Goal: Task Accomplishment & Management: Use online tool/utility

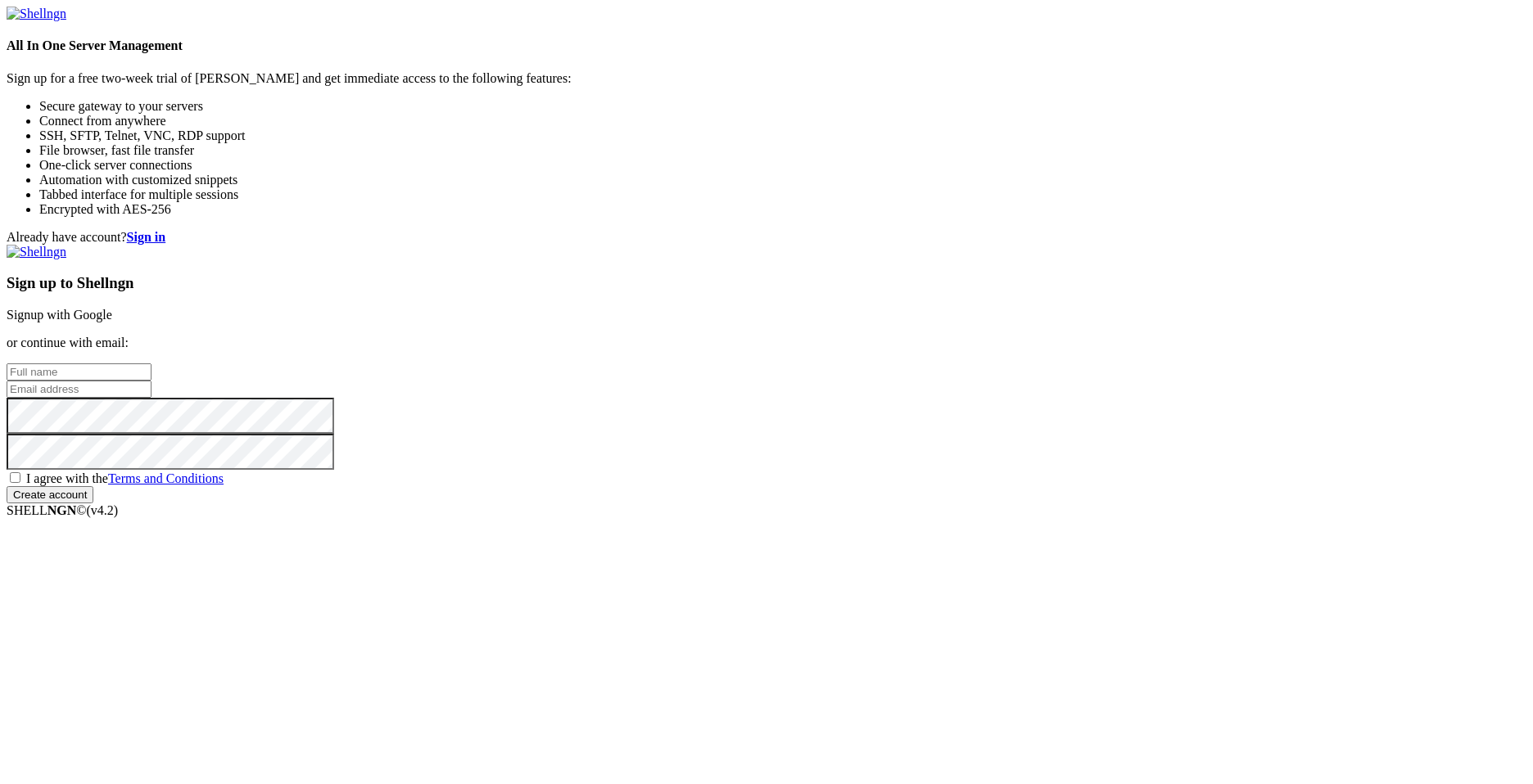
click at [151, 363] on input "text" at bounding box center [79, 371] width 145 height 17
type input "[PERSON_NAME]"
type input "[EMAIL_ADDRESS][DOMAIN_NAME]"
click at [315, 28] on keeper-lock "Open Keeper Popup" at bounding box center [305, 18] width 20 height 20
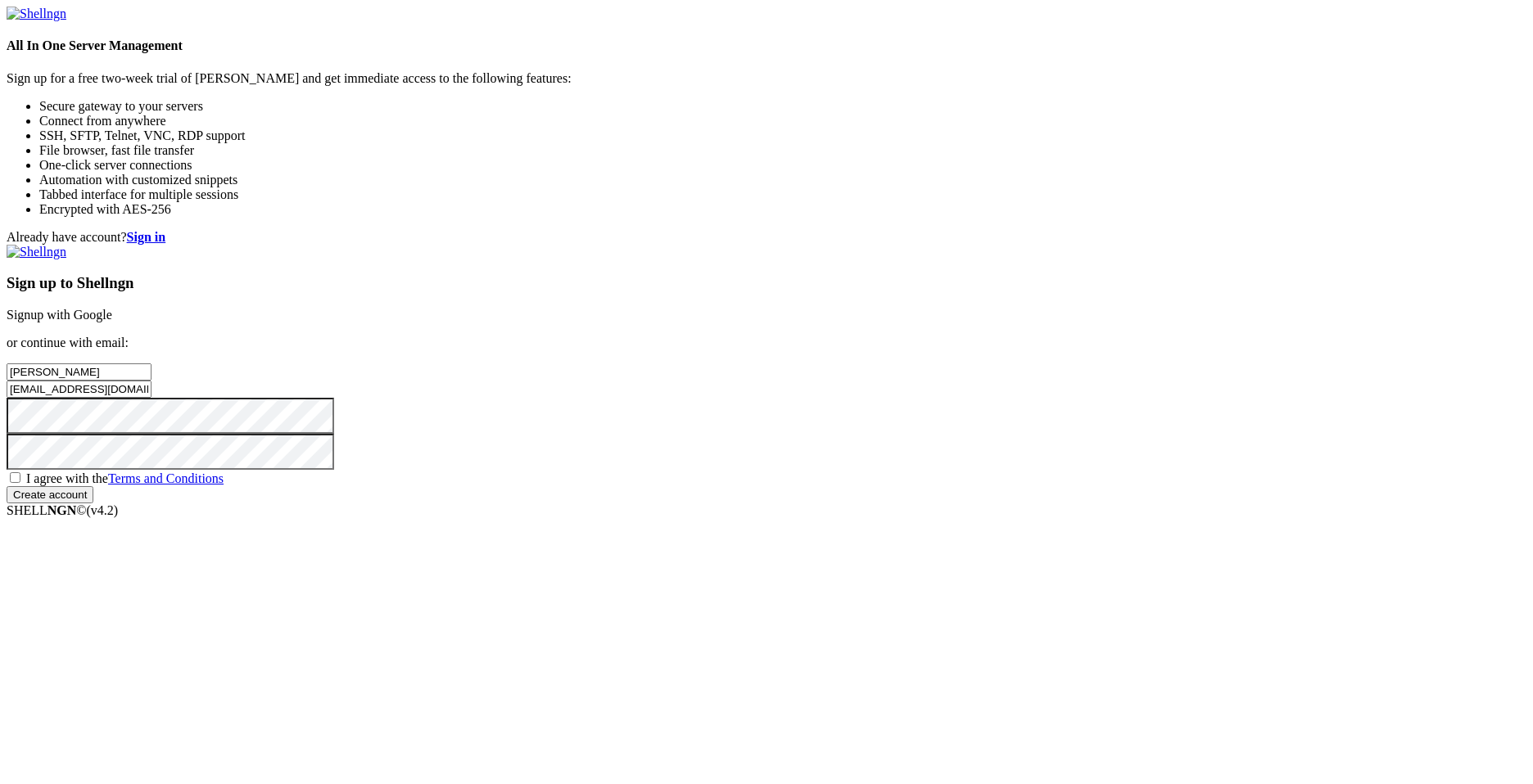
click at [224, 485] on span "I agree with the Terms and Conditions" at bounding box center [125, 478] width 198 height 14
click at [21, 483] on input "I agree with the Terms and Conditions" at bounding box center [14, 477] width 10 height 10
checkbox input "true"
click at [93, 503] on input "Create account" at bounding box center [50, 494] width 87 height 17
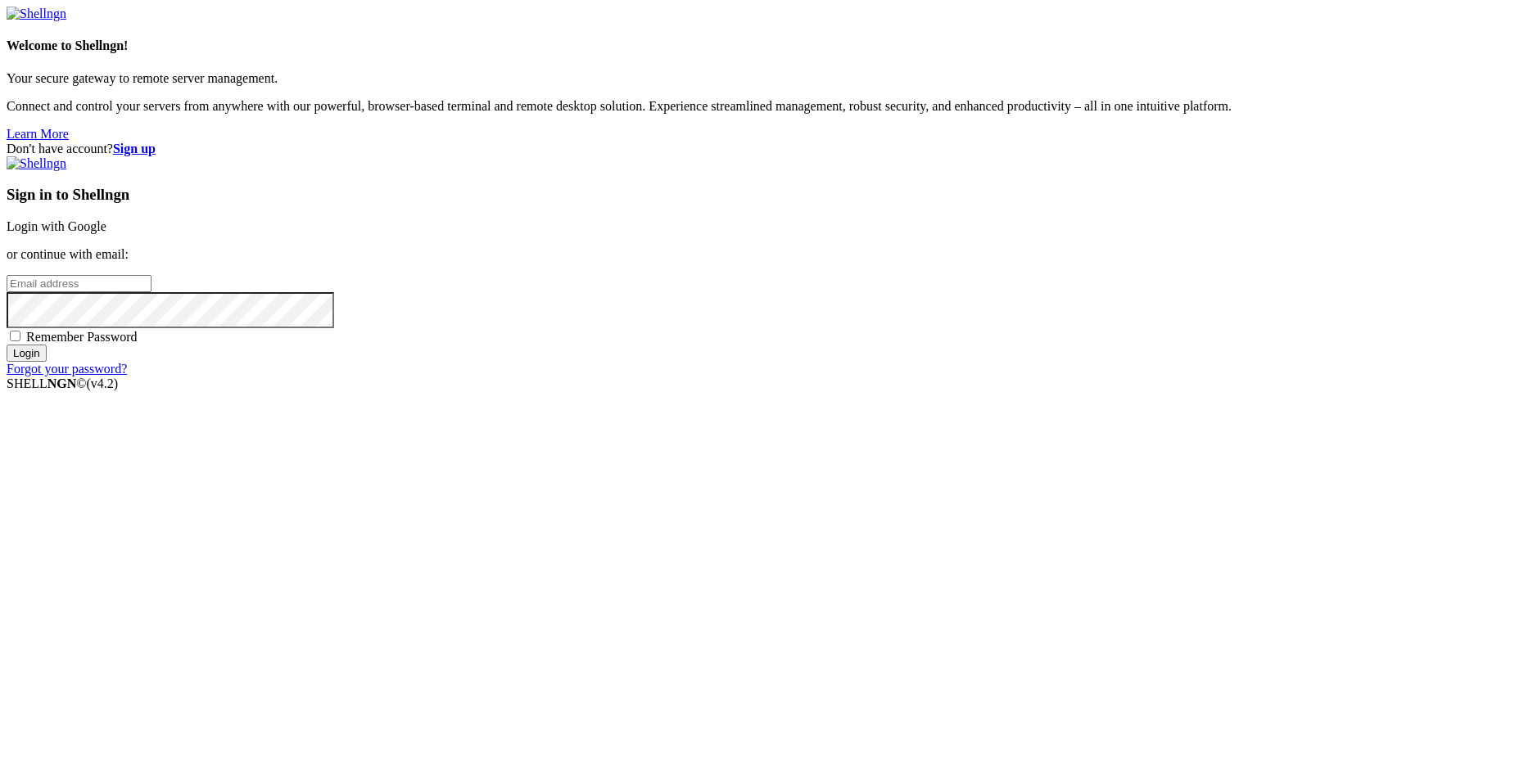
click at [151, 292] on input "email" at bounding box center [79, 283] width 145 height 17
click at [315, 28] on keeper-lock "Open Keeper Popup" at bounding box center [305, 18] width 20 height 20
type input "[EMAIL_ADDRESS][DOMAIN_NAME]"
click at [47, 362] on input "Login" at bounding box center [26, 353] width 40 height 17
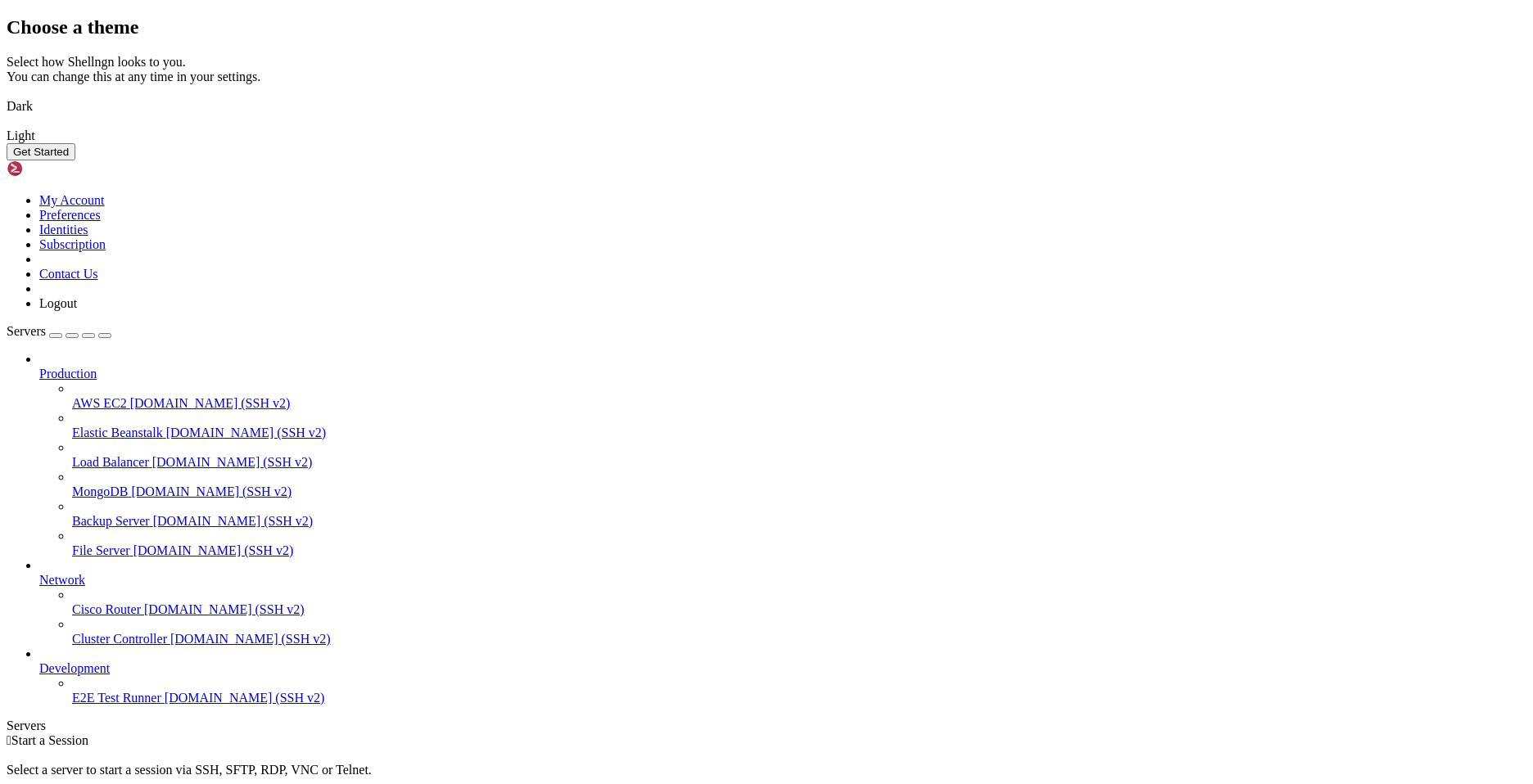
click at [7, 96] on img at bounding box center [7, 96] width 0 height 0
click at [75, 161] on button "Get Started" at bounding box center [40, 151] width 69 height 17
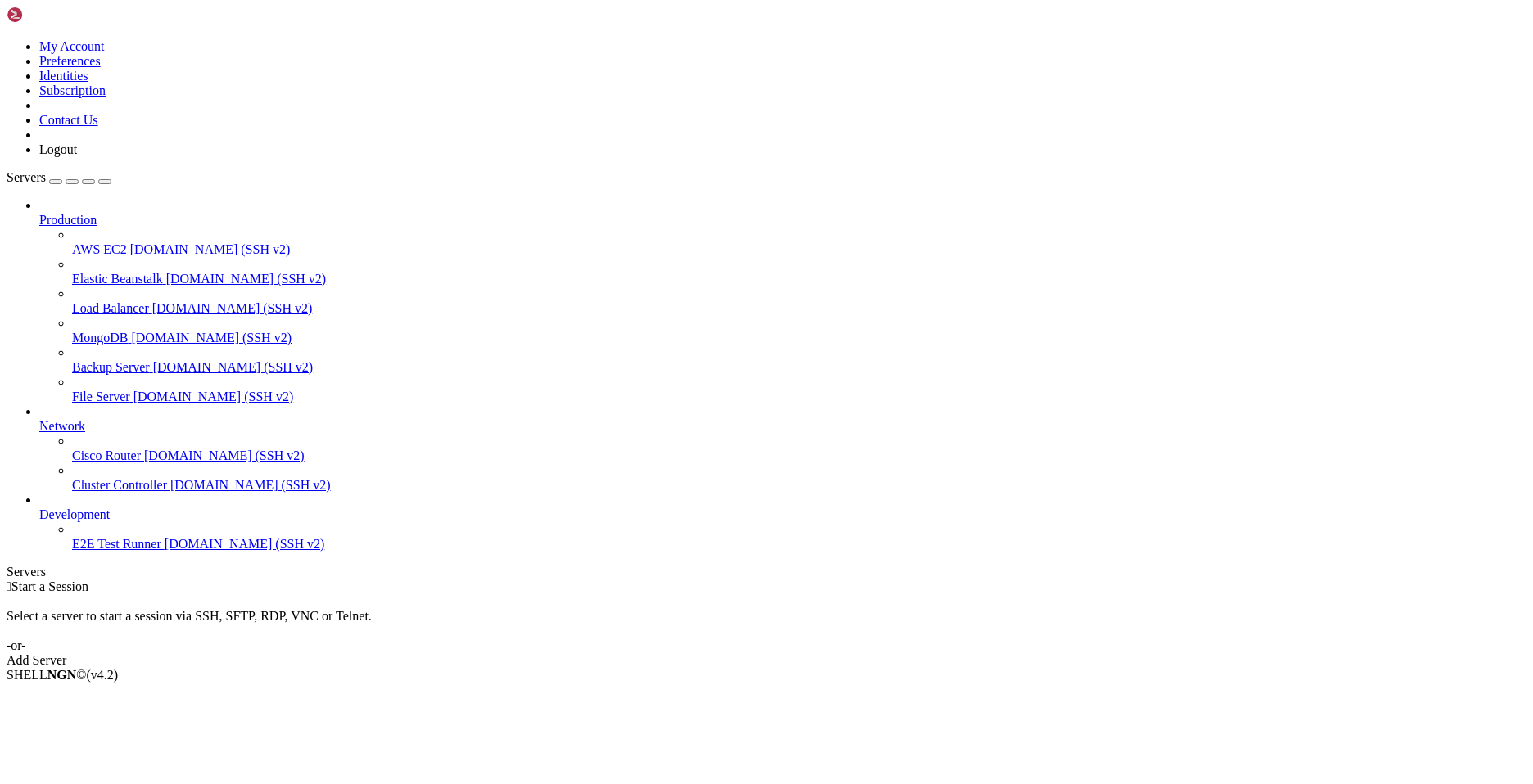
click at [873, 653] on div "Add Server" at bounding box center [766, 661] width 1520 height 15
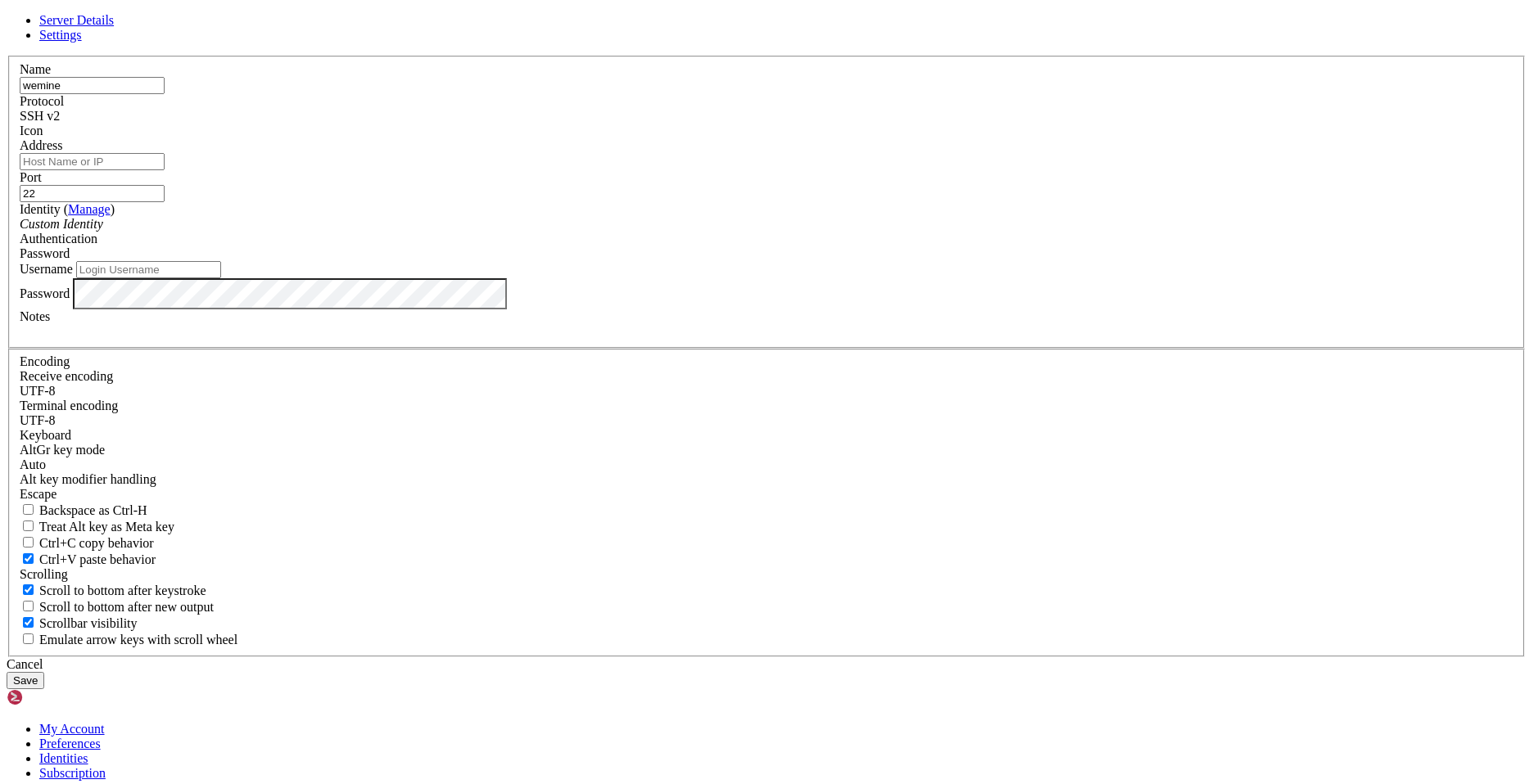
type input "wemine"
paste input "[TECHNICAL_ID]"
type input "[TECHNICAL_ID]"
click at [70, 260] on span "Password" at bounding box center [44, 253] width 50 height 14
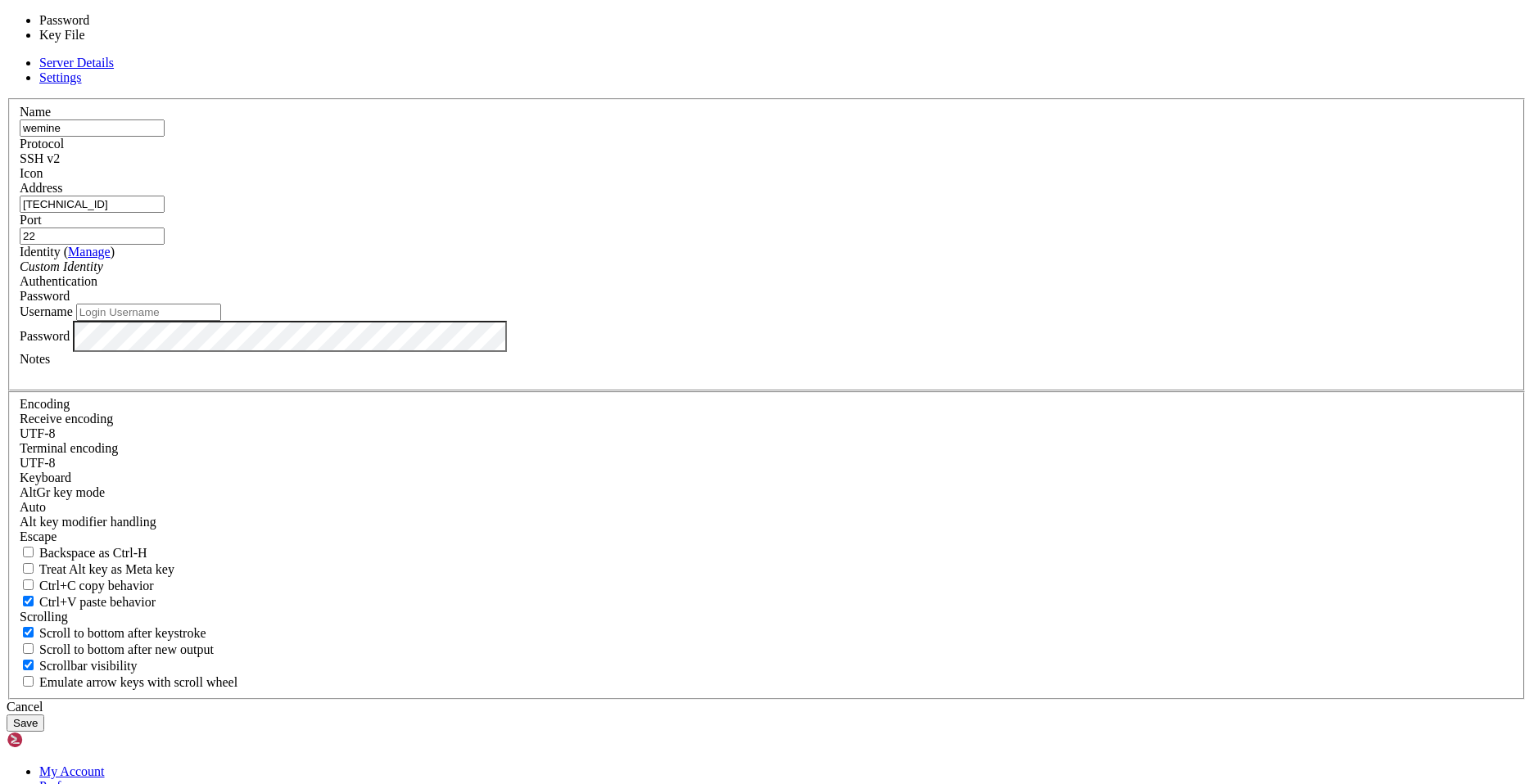
click at [70, 303] on span "Password" at bounding box center [44, 295] width 50 height 14
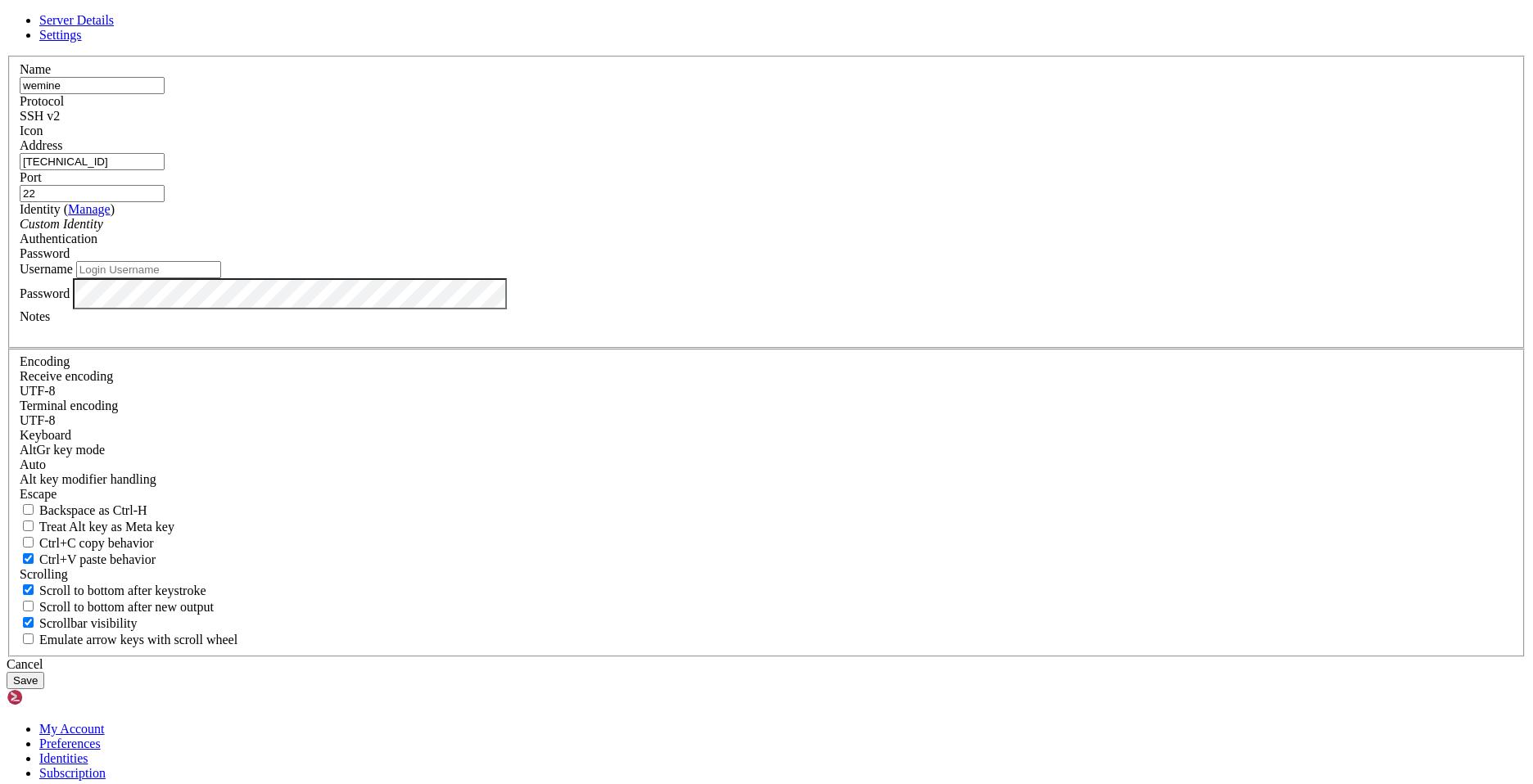
click at [970, 138] on div at bounding box center [766, 138] width 1493 height 0
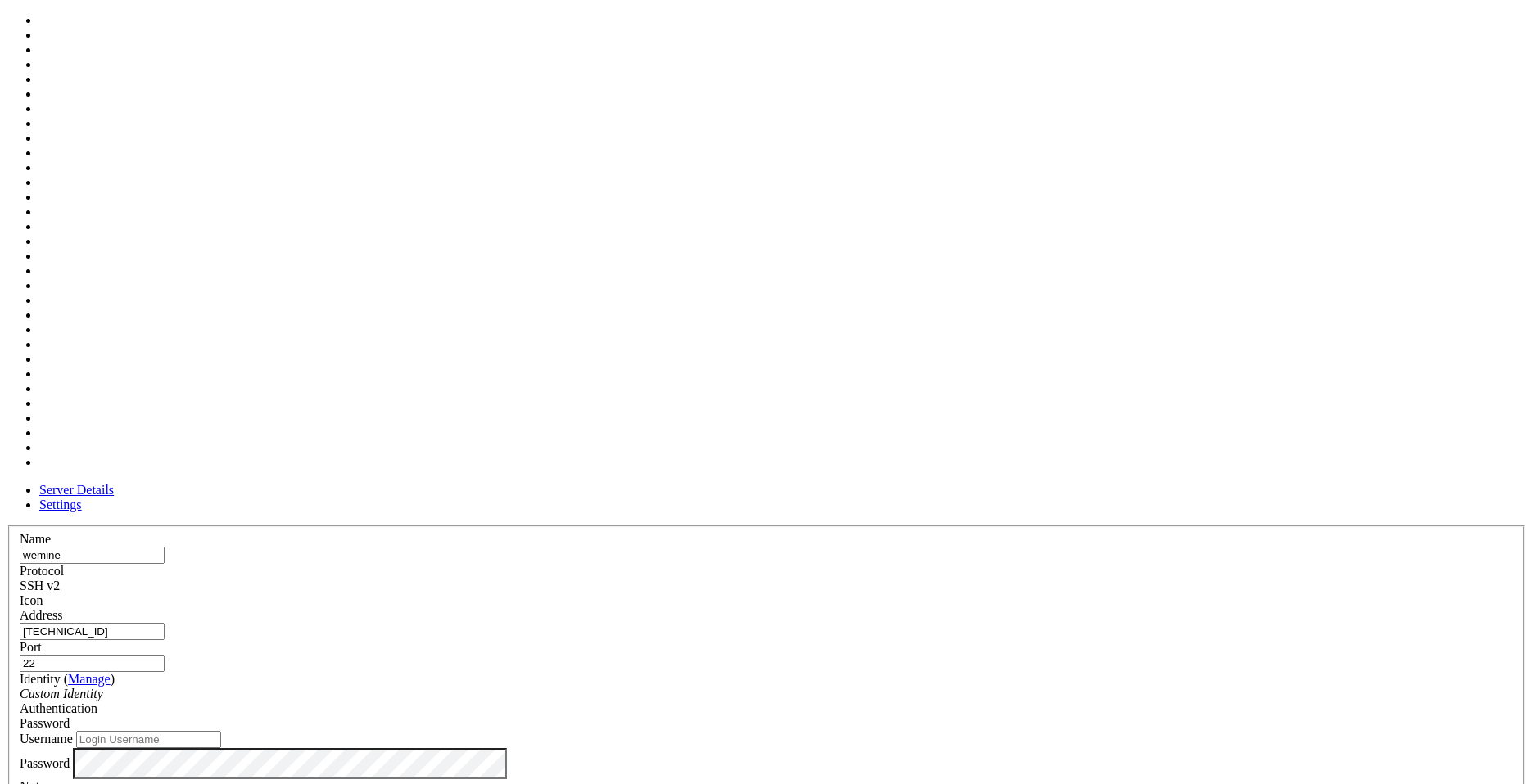
click at [894, 578] on div "SSH v2" at bounding box center [766, 586] width 1493 height 15
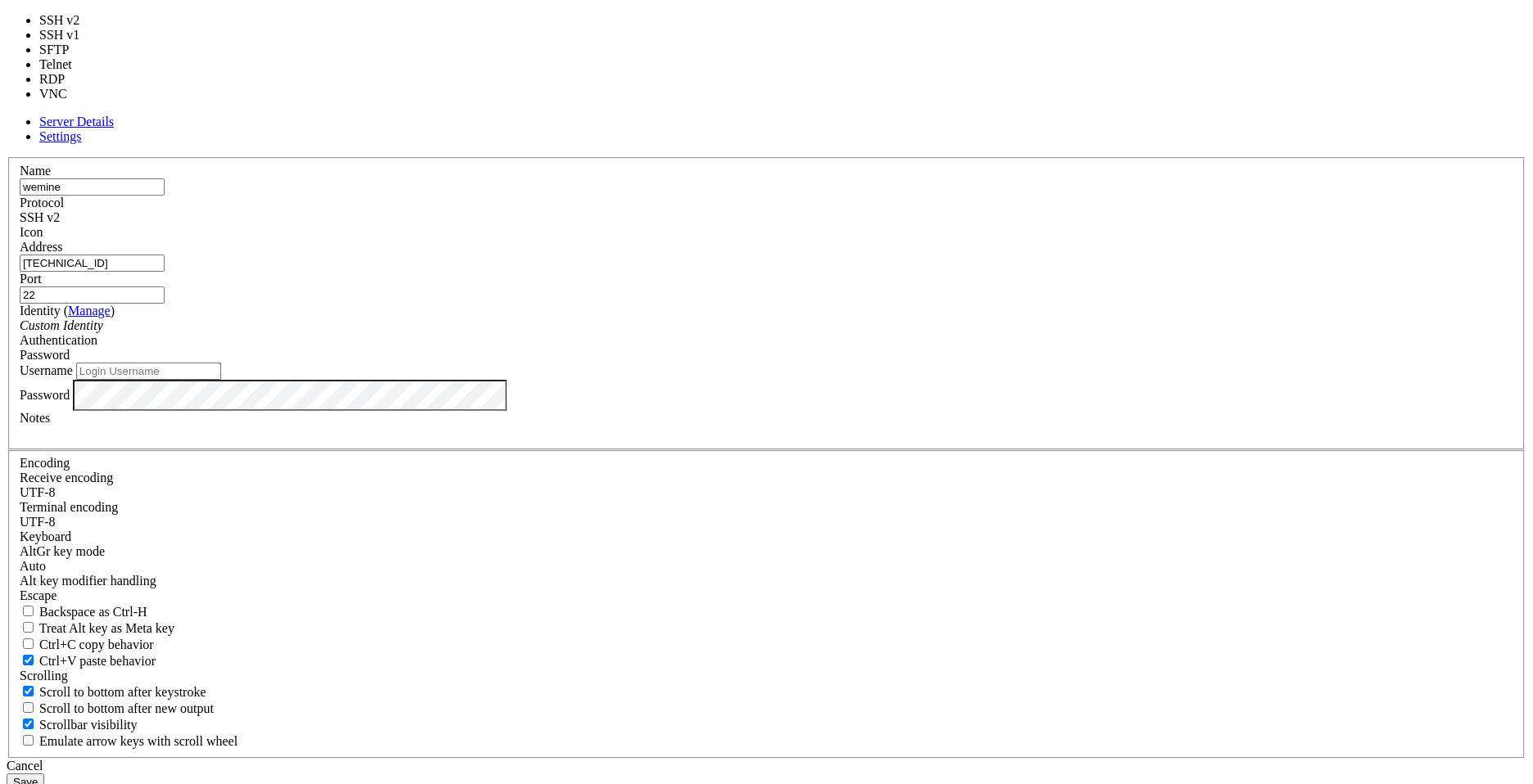
click at [64, 209] on label "Protocol" at bounding box center [41, 202] width 44 height 14
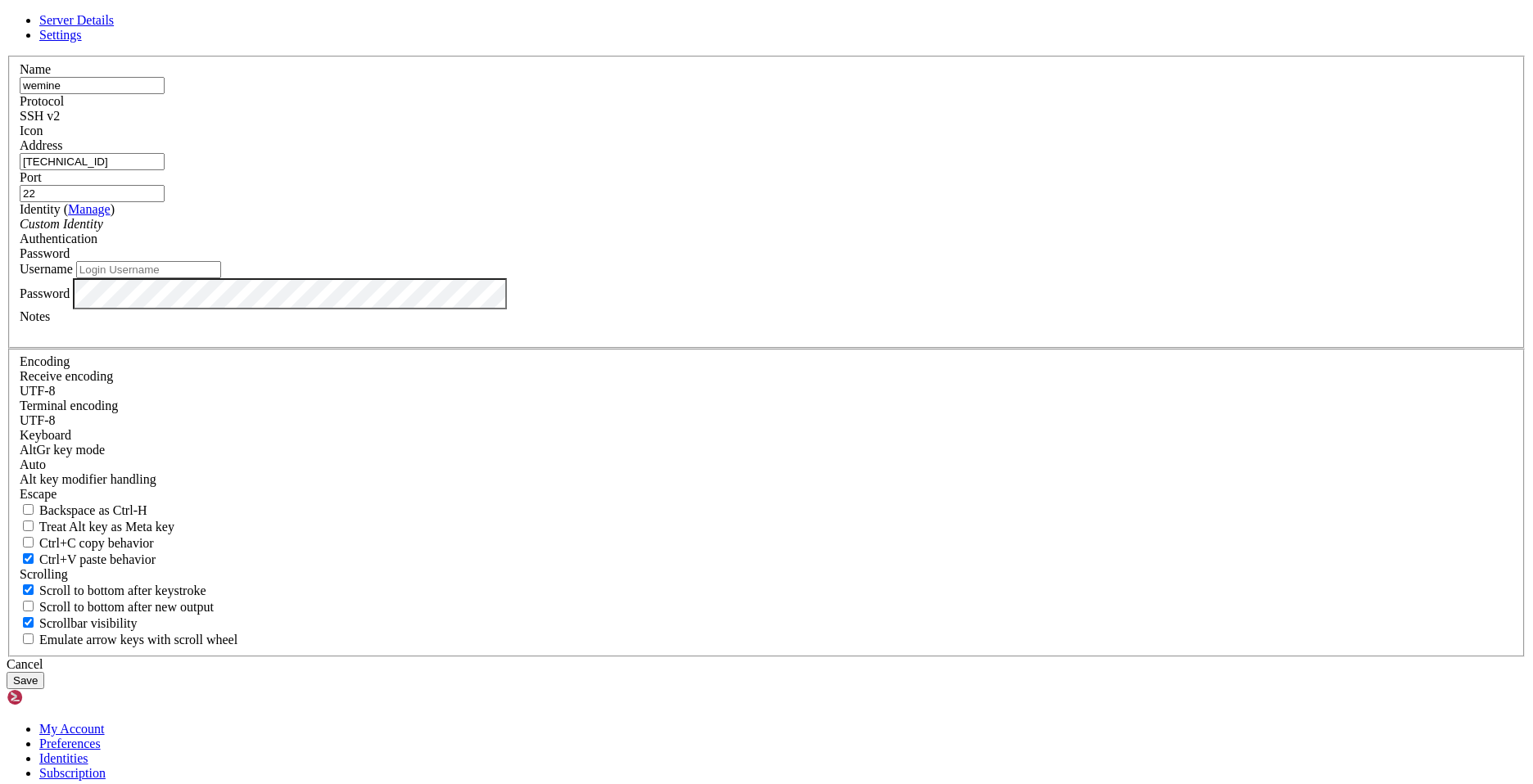
click at [82, 41] on span "Settings" at bounding box center [60, 35] width 42 height 14
click at [114, 27] on span "Server Details" at bounding box center [76, 20] width 74 height 14
click at [44, 672] on button "Save" at bounding box center [25, 681] width 38 height 17
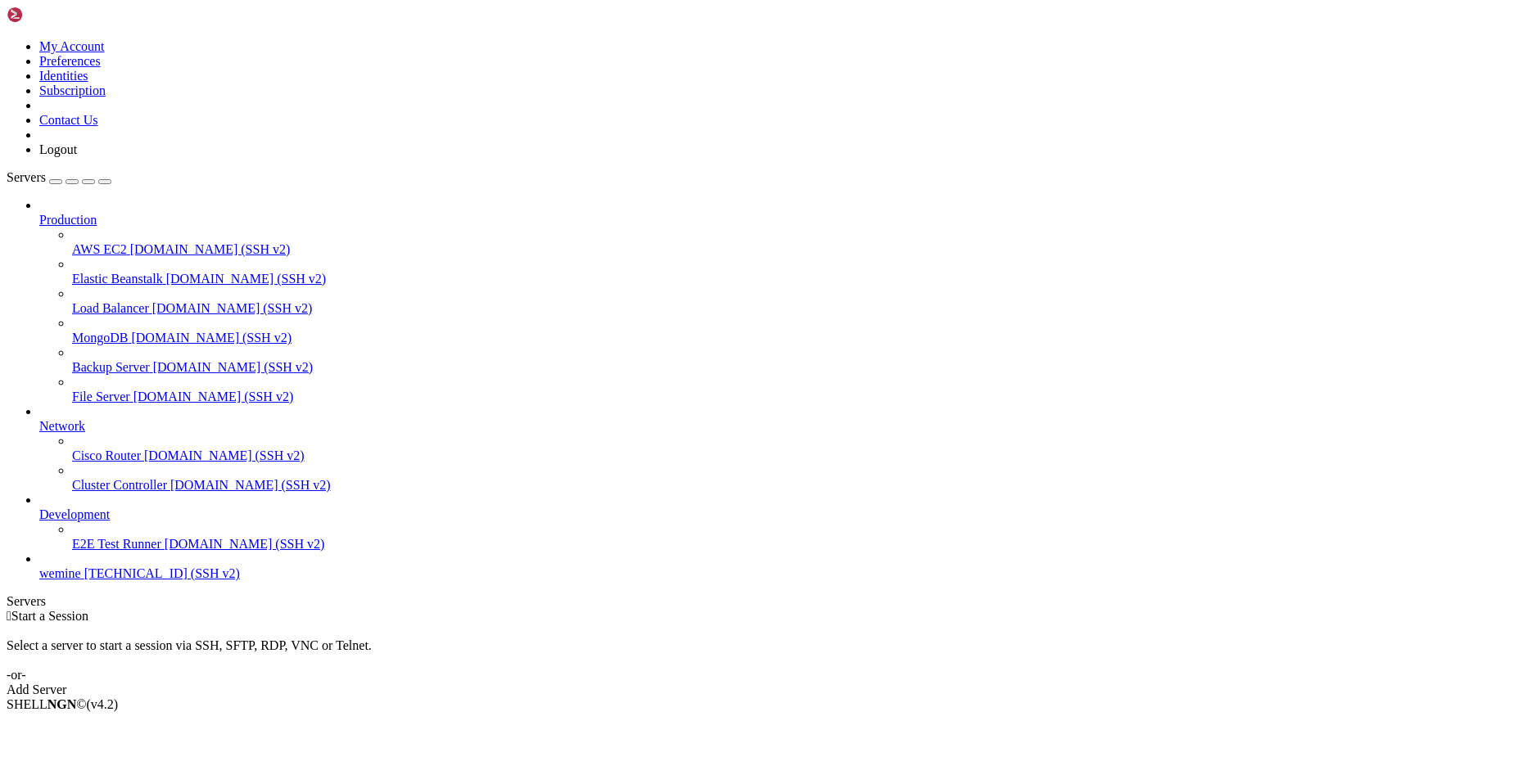
click at [81, 580] on span "wemine" at bounding box center [60, 572] width 41 height 14
click at [83, 725] on span "Connect" at bounding box center [61, 731] width 43 height 14
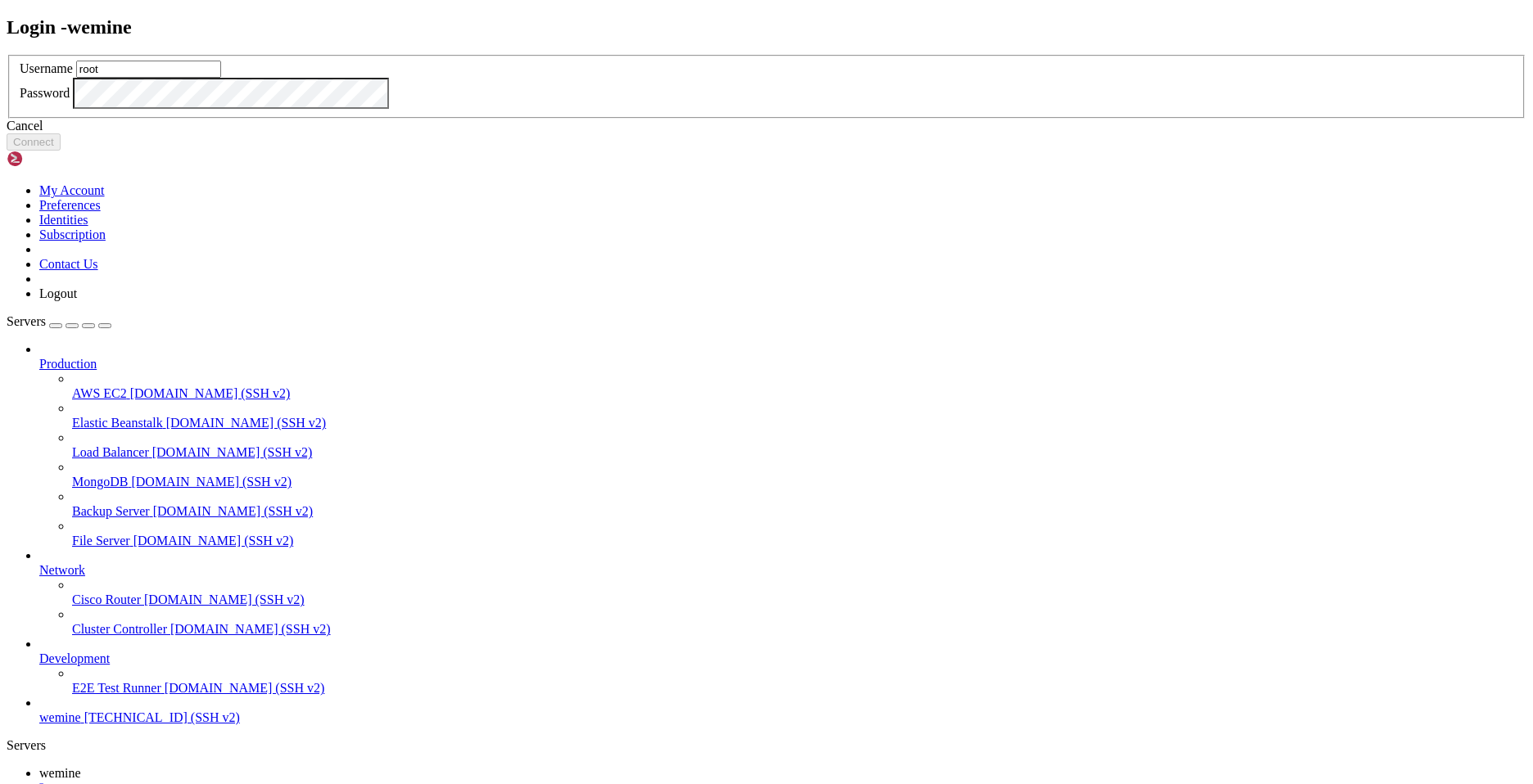
type input "root"
click button "Connect" at bounding box center [33, 142] width 54 height 17
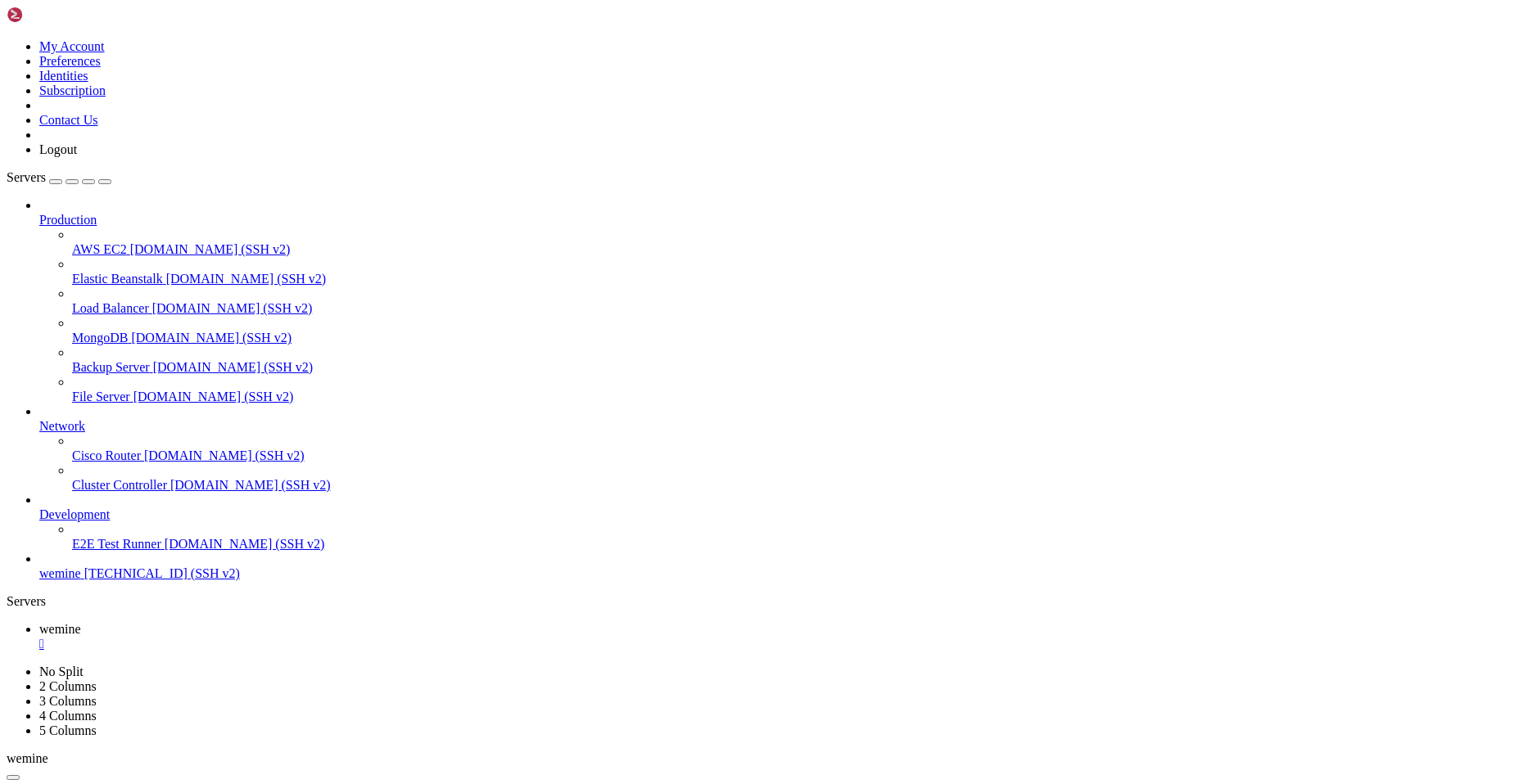
click at [7, 665] on icon at bounding box center [7, 665] width 0 height 0
click at [97, 680] on link "2 Columns" at bounding box center [68, 686] width 57 height 14
click at [7, 39] on icon at bounding box center [7, 39] width 0 height 0
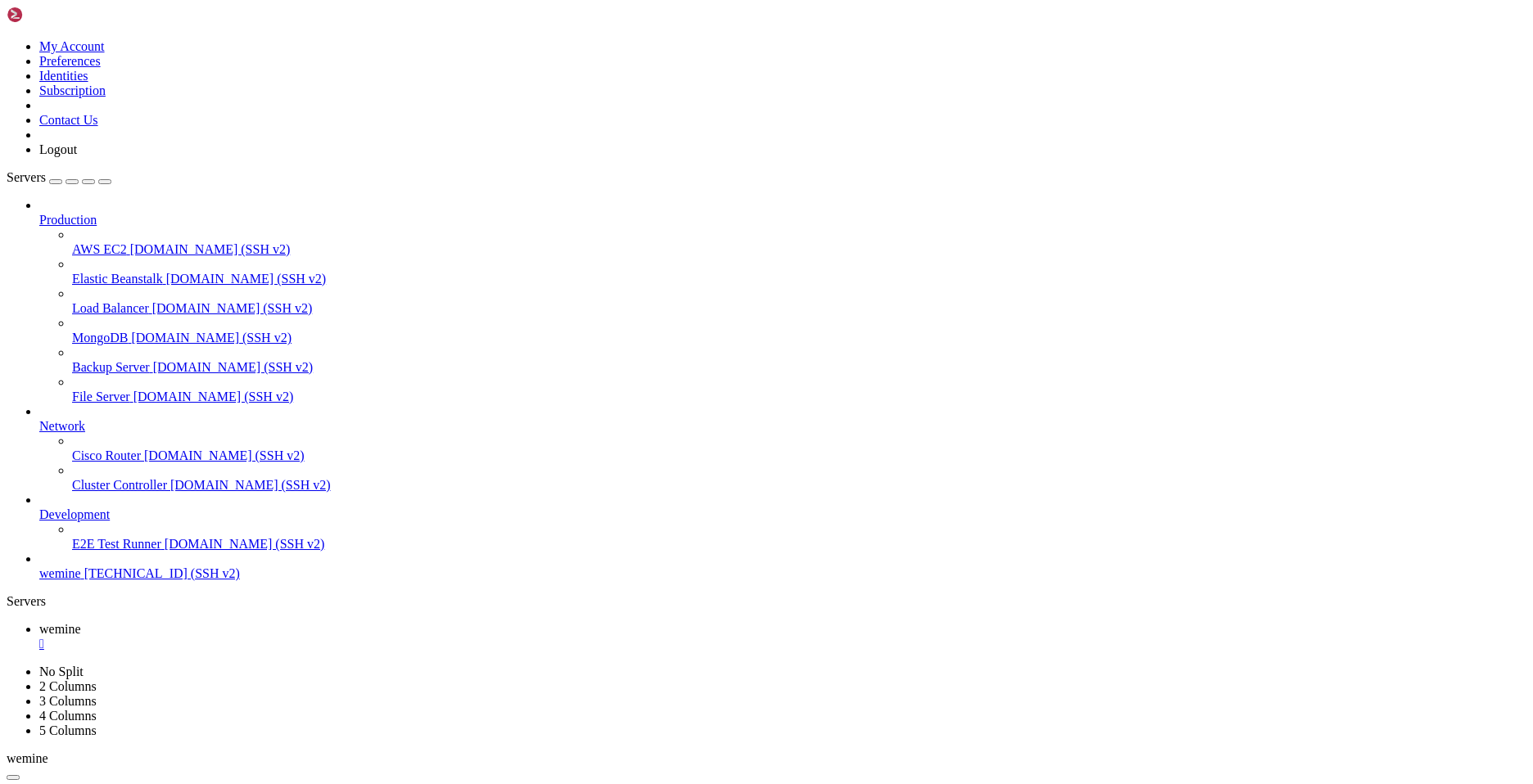
click at [101, 68] on link "Preferences" at bounding box center [70, 60] width 61 height 14
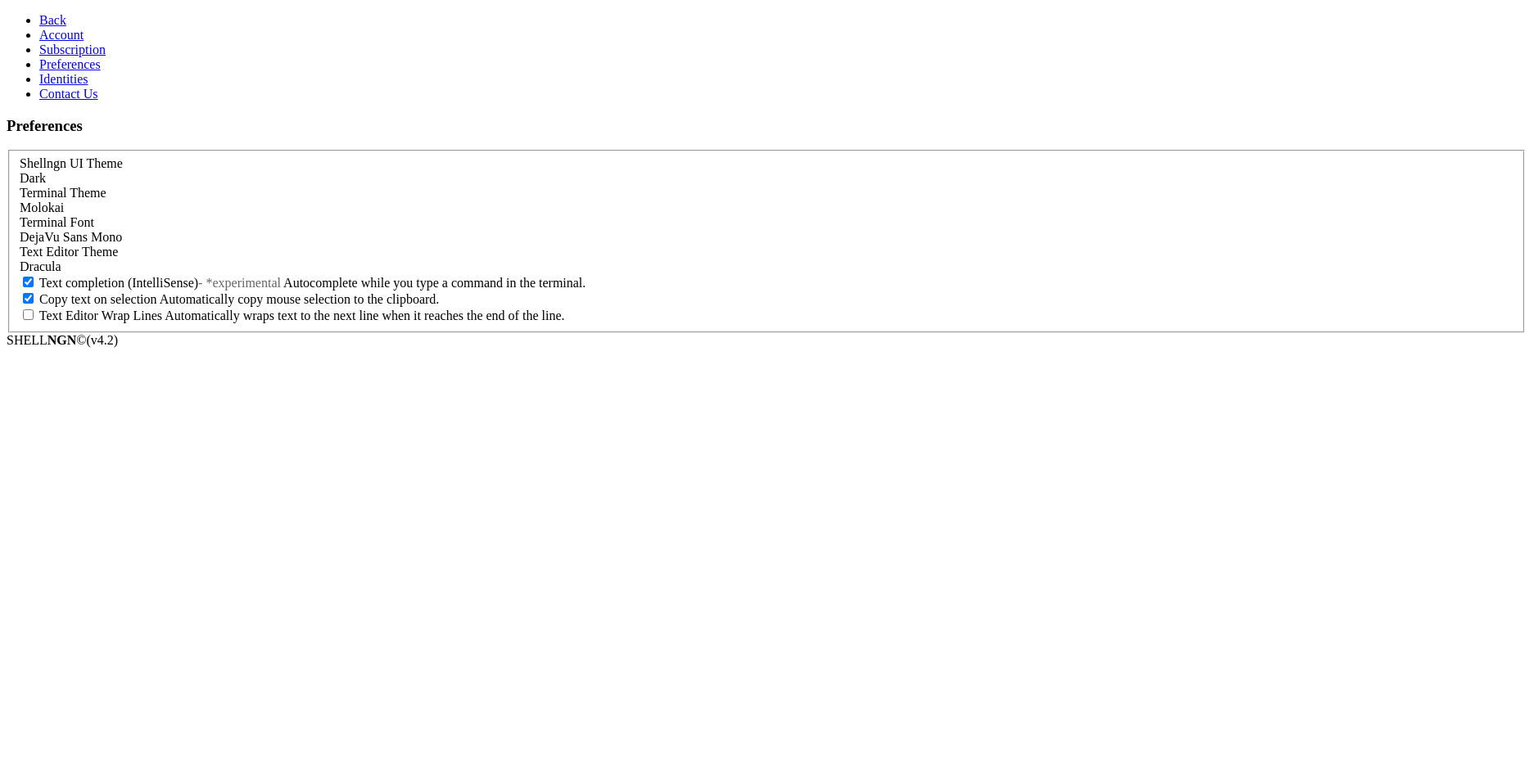
click at [568, 200] on div "Molokai" at bounding box center [766, 208] width 1493 height 15
click at [40, 22] on span "Back" at bounding box center [53, 20] width 27 height 14
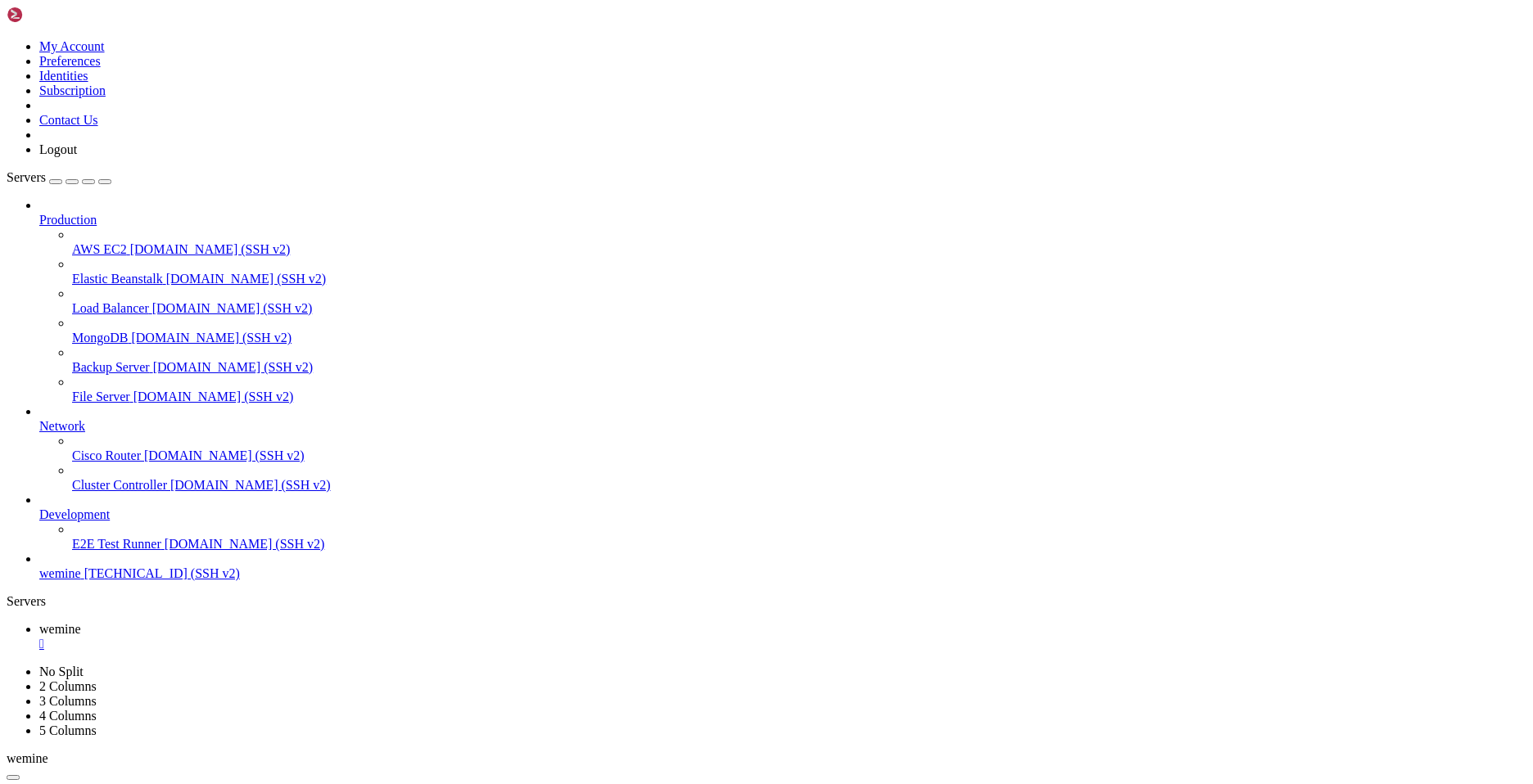
click at [7, 39] on icon at bounding box center [7, 39] width 0 height 0
click at [101, 68] on link "Preferences" at bounding box center [70, 60] width 61 height 14
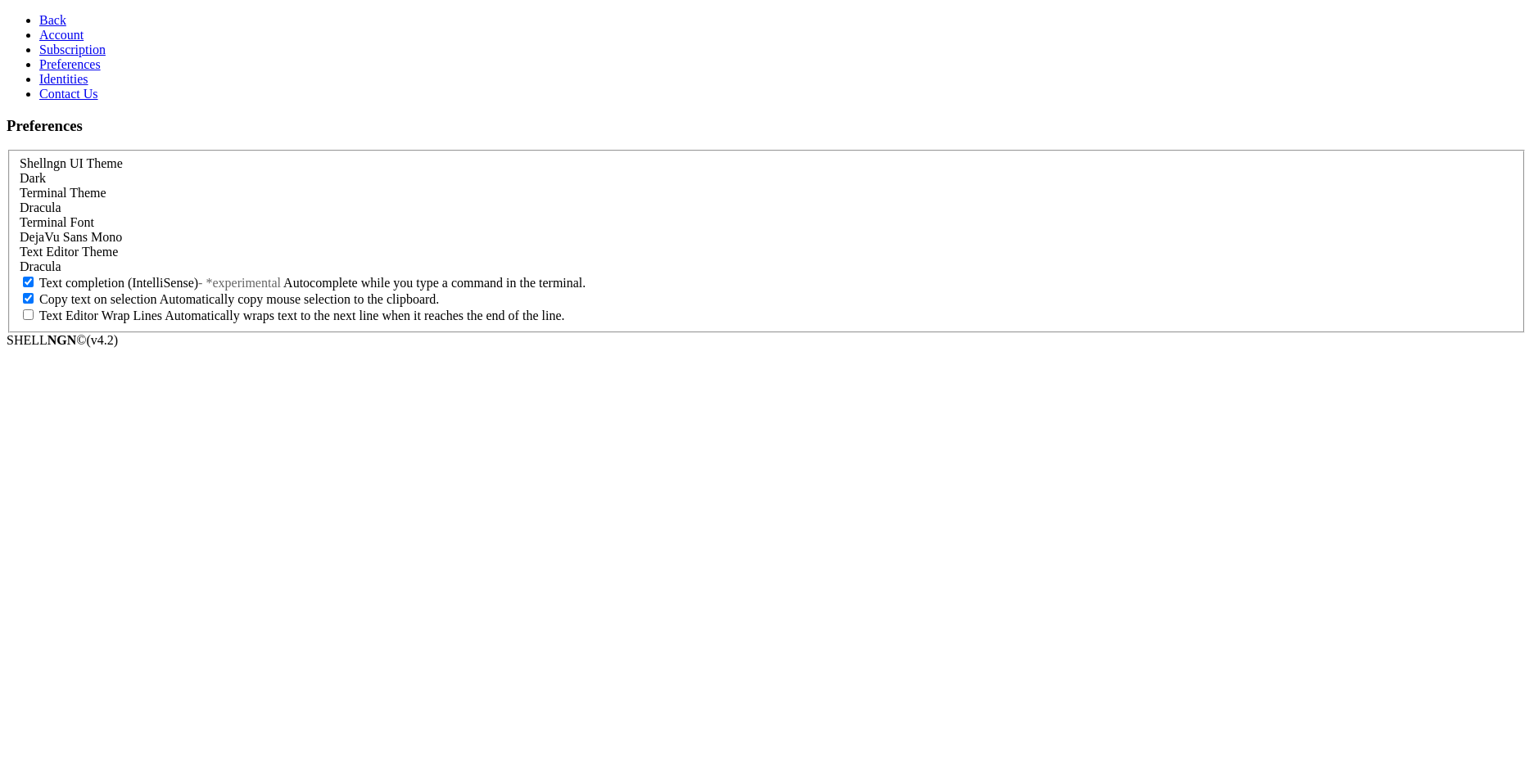
click at [270, 200] on div "Dracula" at bounding box center [766, 208] width 1493 height 15
click at [40, 14] on span "Back" at bounding box center [53, 20] width 27 height 14
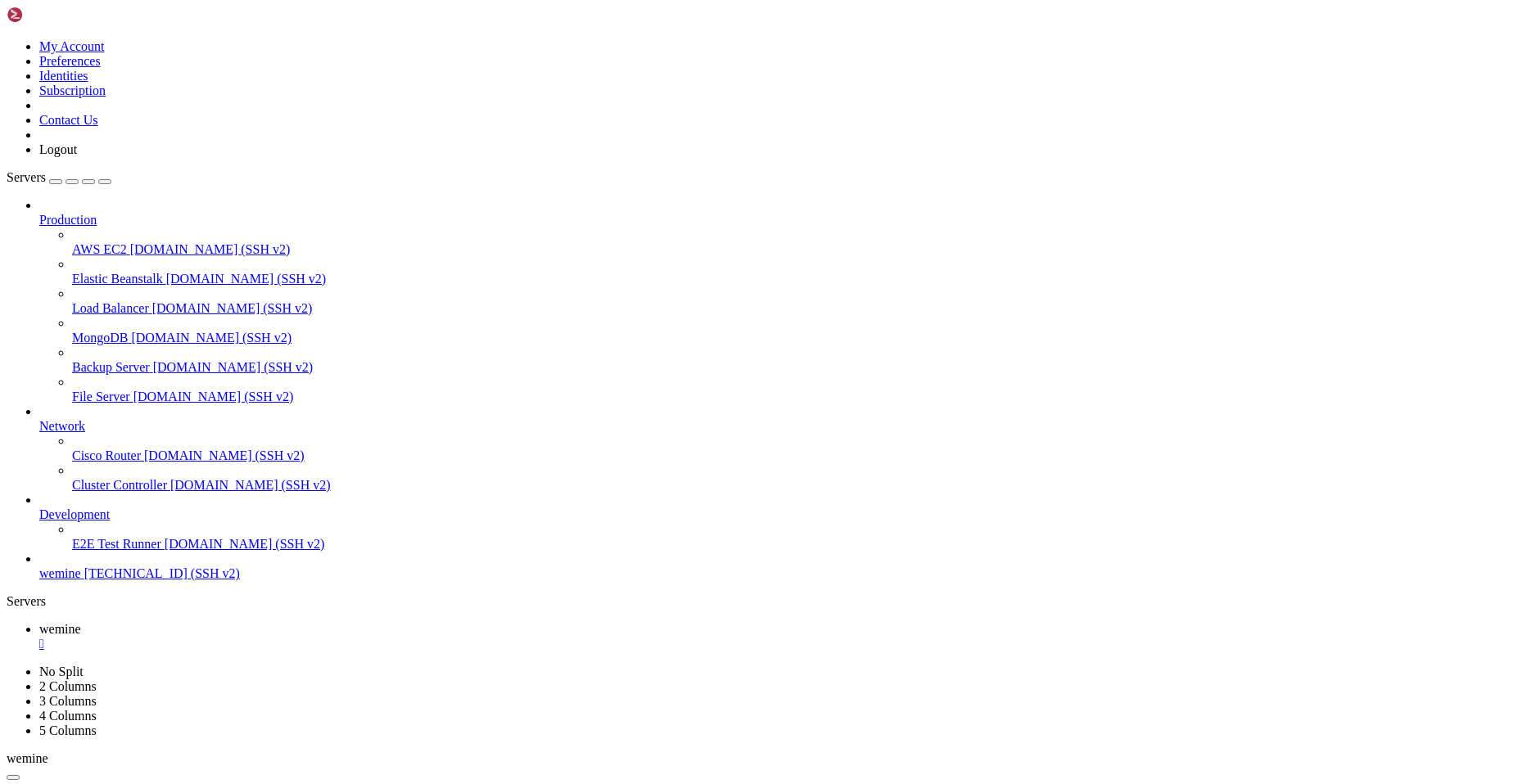
click at [7, 39] on link at bounding box center [7, 39] width 0 height 0
click at [101, 68] on link "Preferences" at bounding box center [70, 60] width 61 height 14
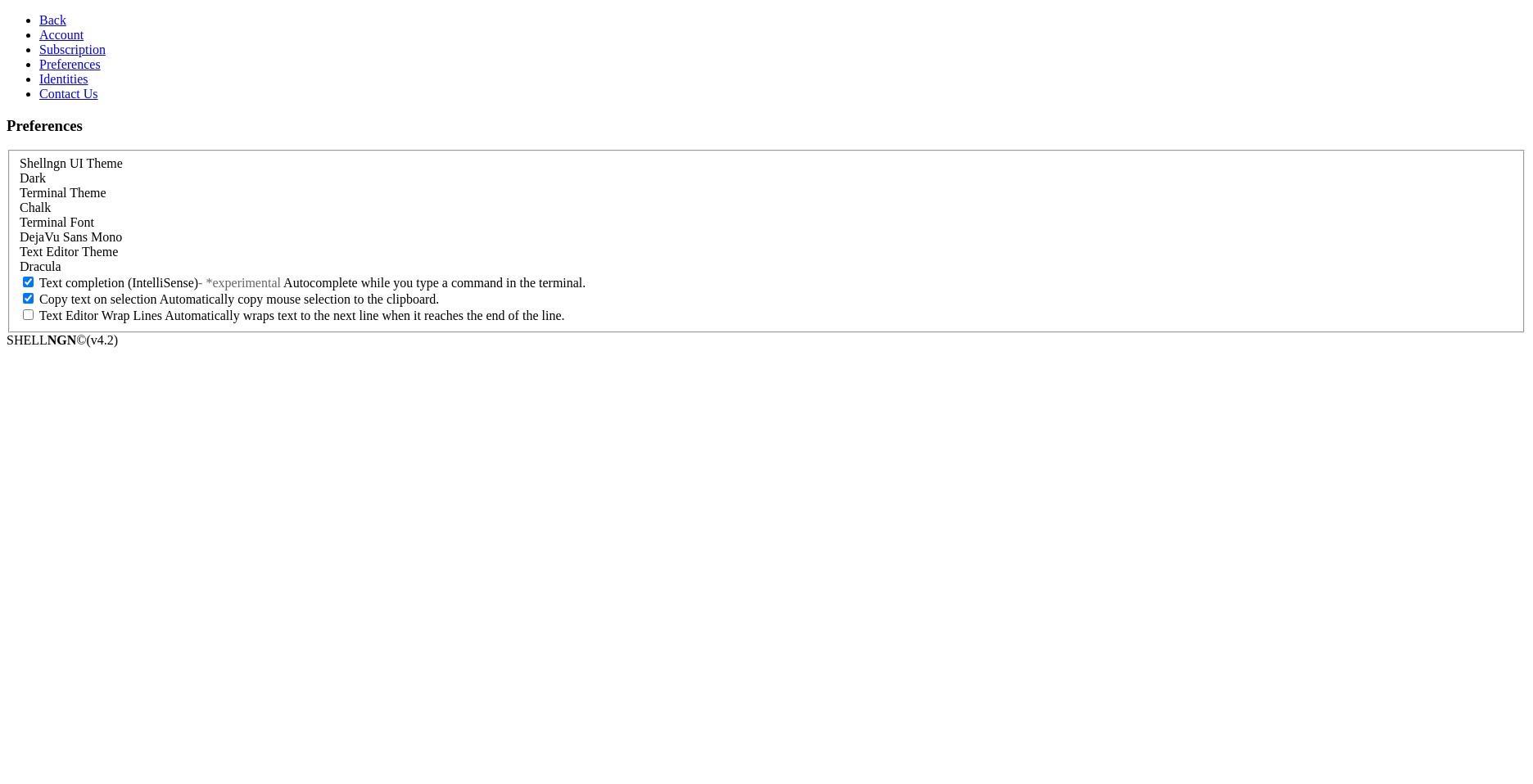
click at [285, 200] on div "Chalk" at bounding box center [766, 208] width 1493 height 15
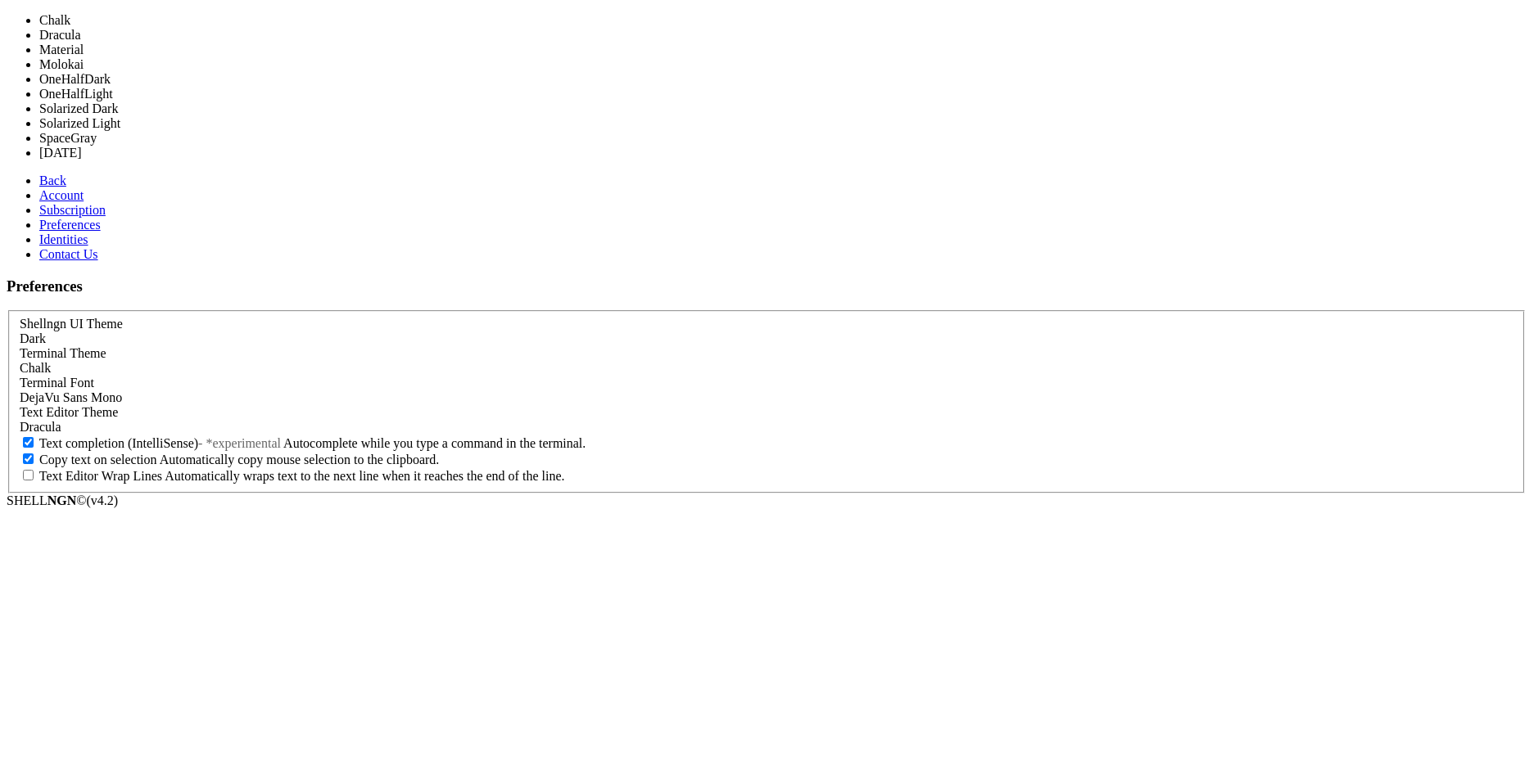
scroll to position [69, 0]
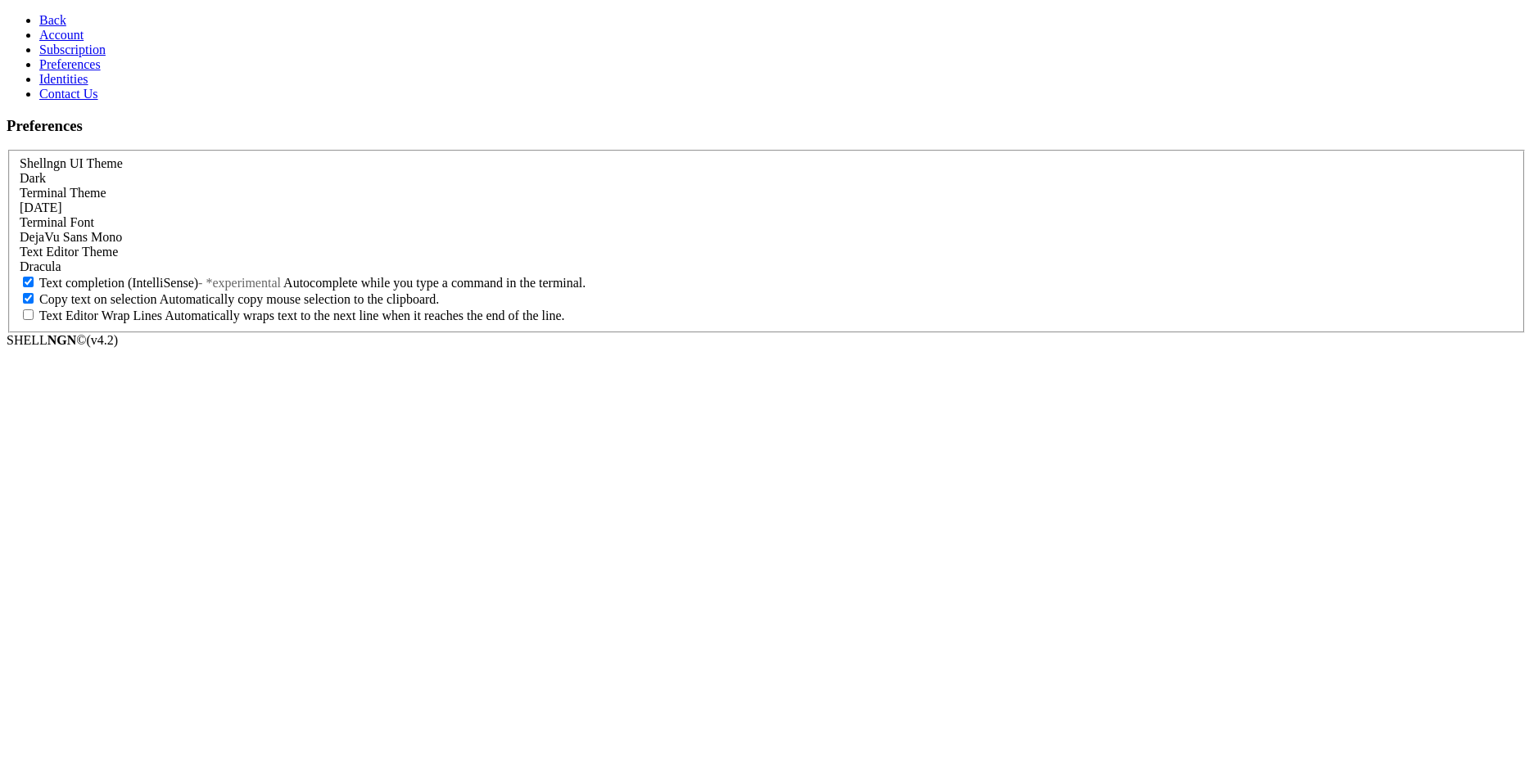
click at [40, 13] on span "Back" at bounding box center [53, 20] width 27 height 14
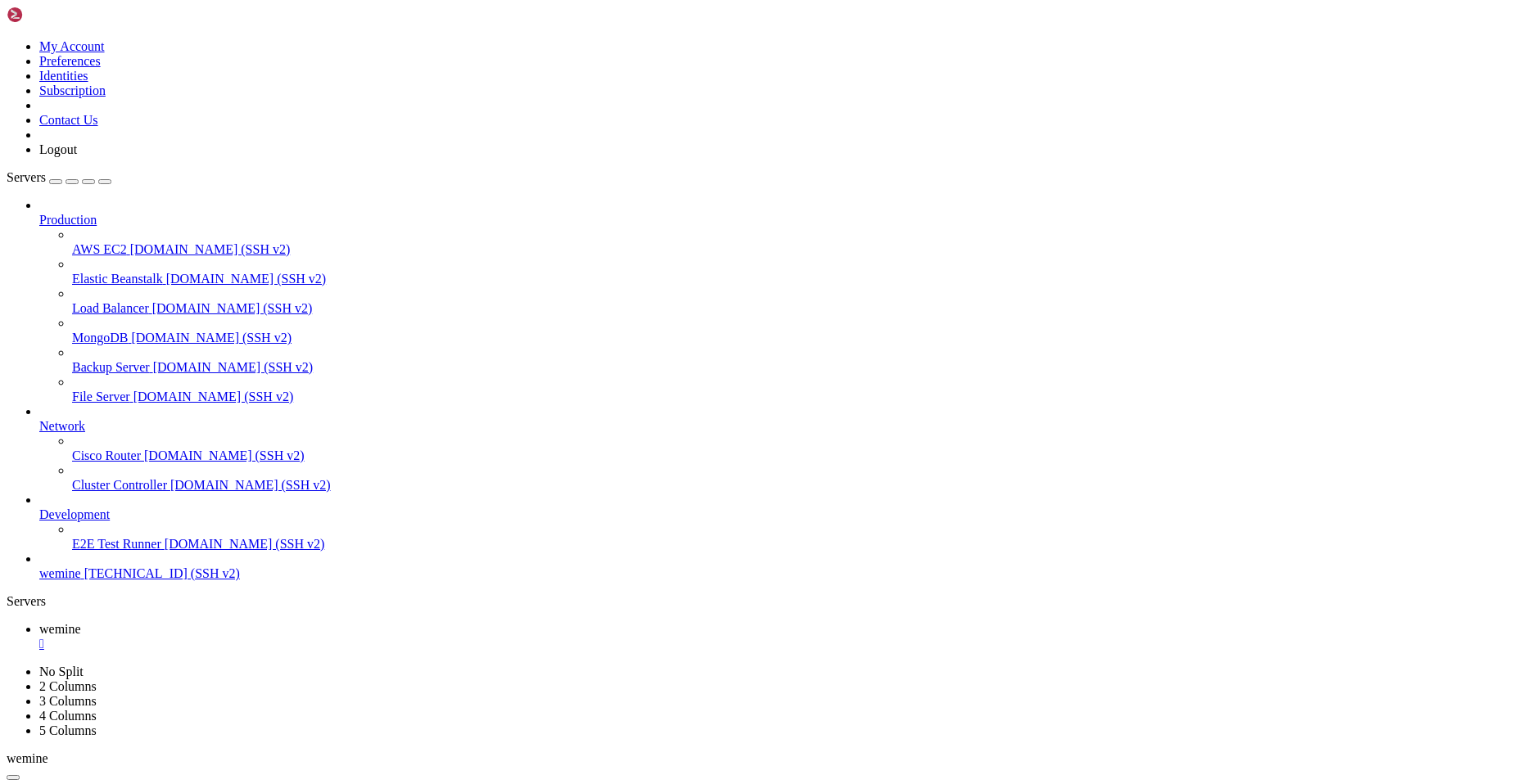
click at [7, 39] on icon at bounding box center [7, 39] width 0 height 0
click at [101, 68] on link "Preferences" at bounding box center [70, 60] width 61 height 14
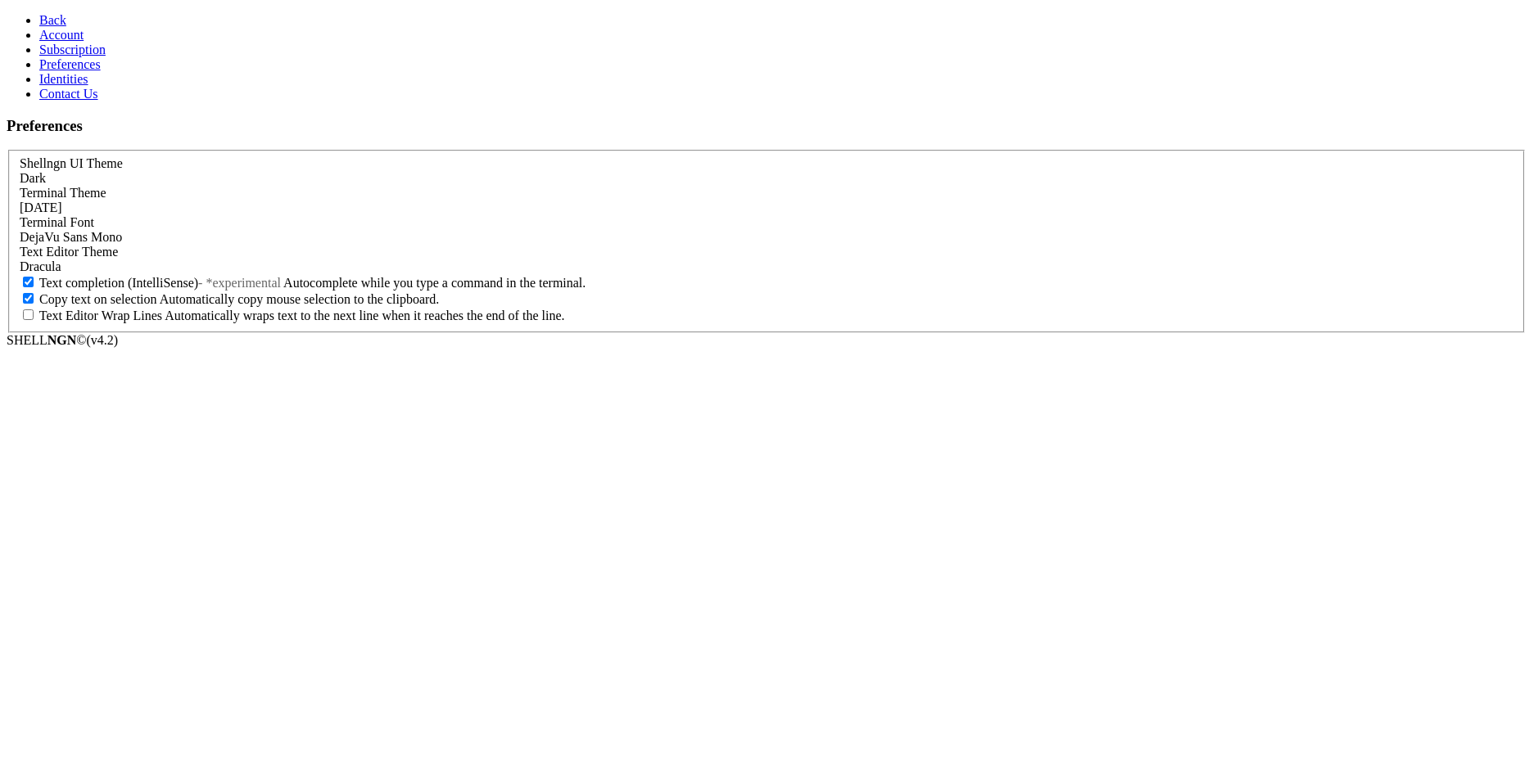
click at [244, 200] on div "[DATE]" at bounding box center [766, 208] width 1493 height 15
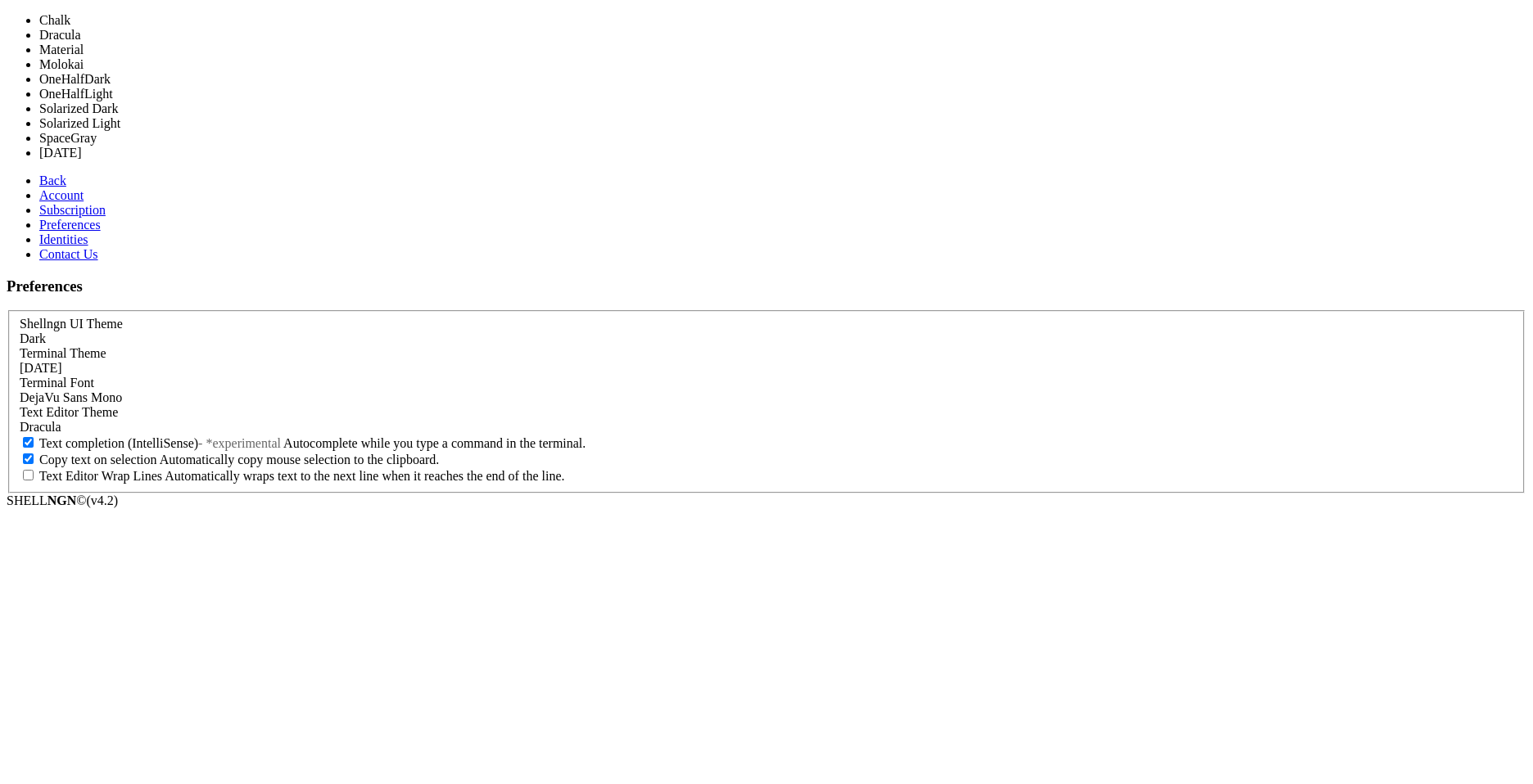
scroll to position [69, 0]
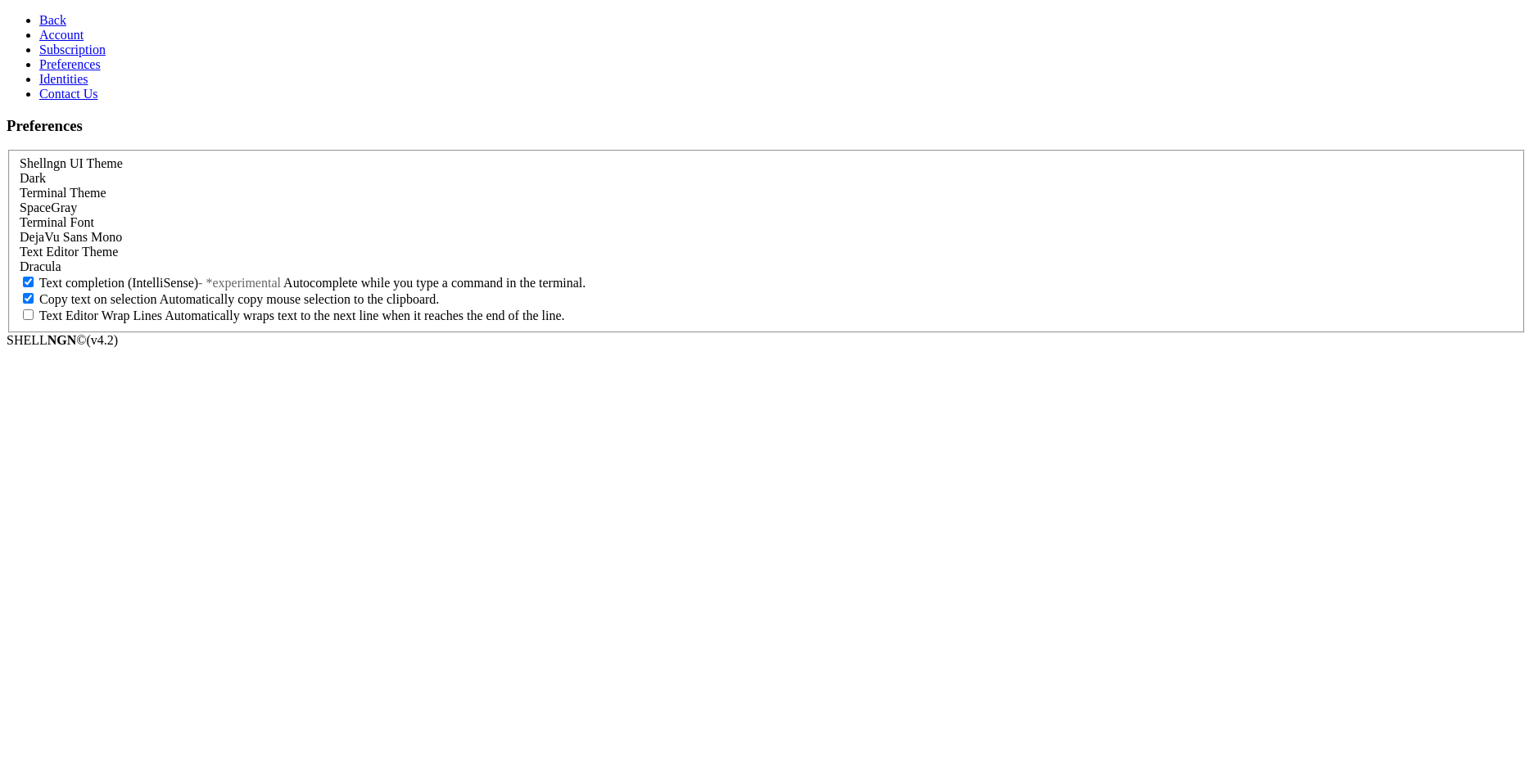
click at [46, 15] on span "Back" at bounding box center [53, 20] width 27 height 14
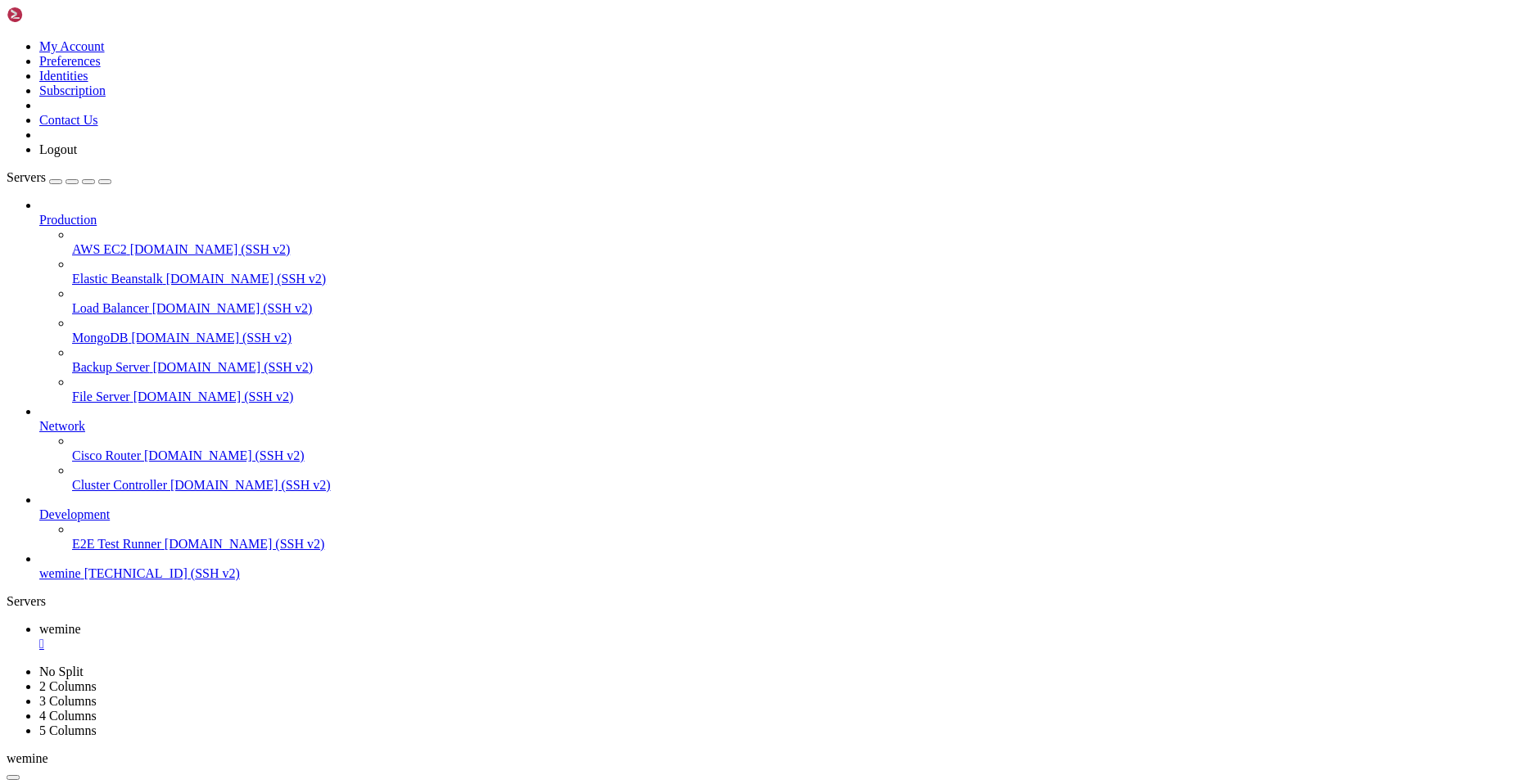
click at [7, 39] on icon at bounding box center [7, 39] width 0 height 0
click at [101, 68] on link "Preferences" at bounding box center [70, 60] width 61 height 14
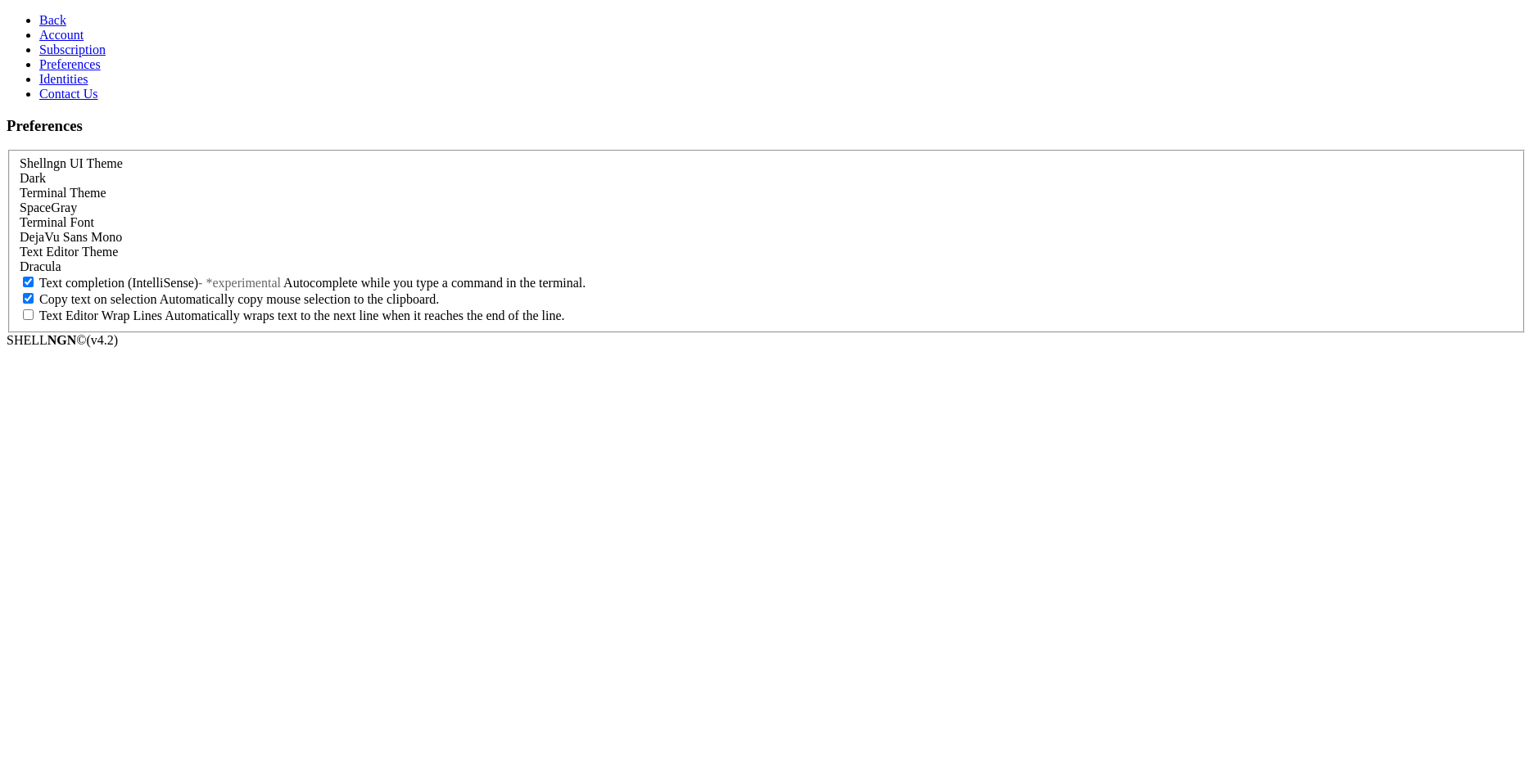
click at [250, 200] on div "SpaceGray" at bounding box center [766, 208] width 1493 height 15
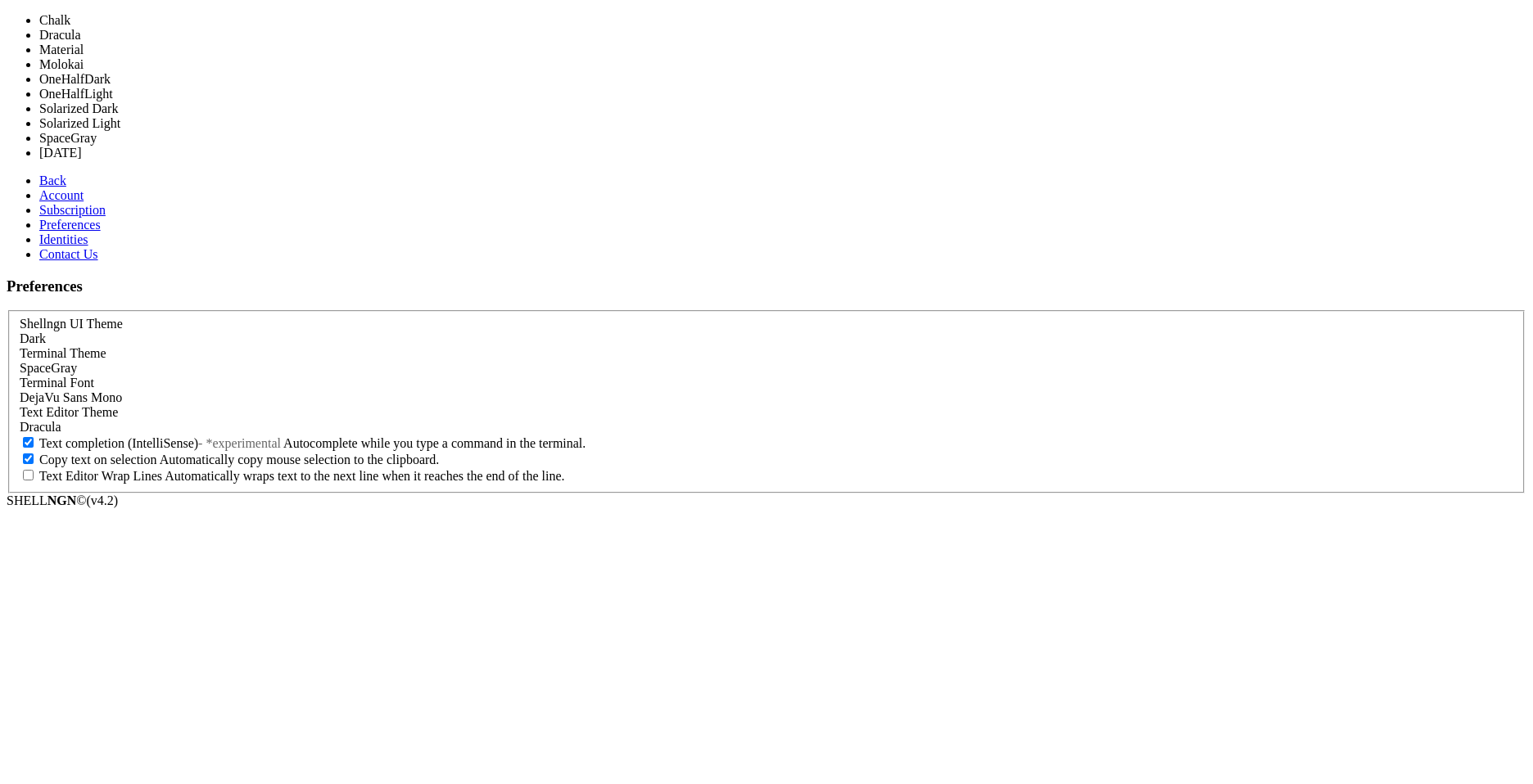
scroll to position [46, 0]
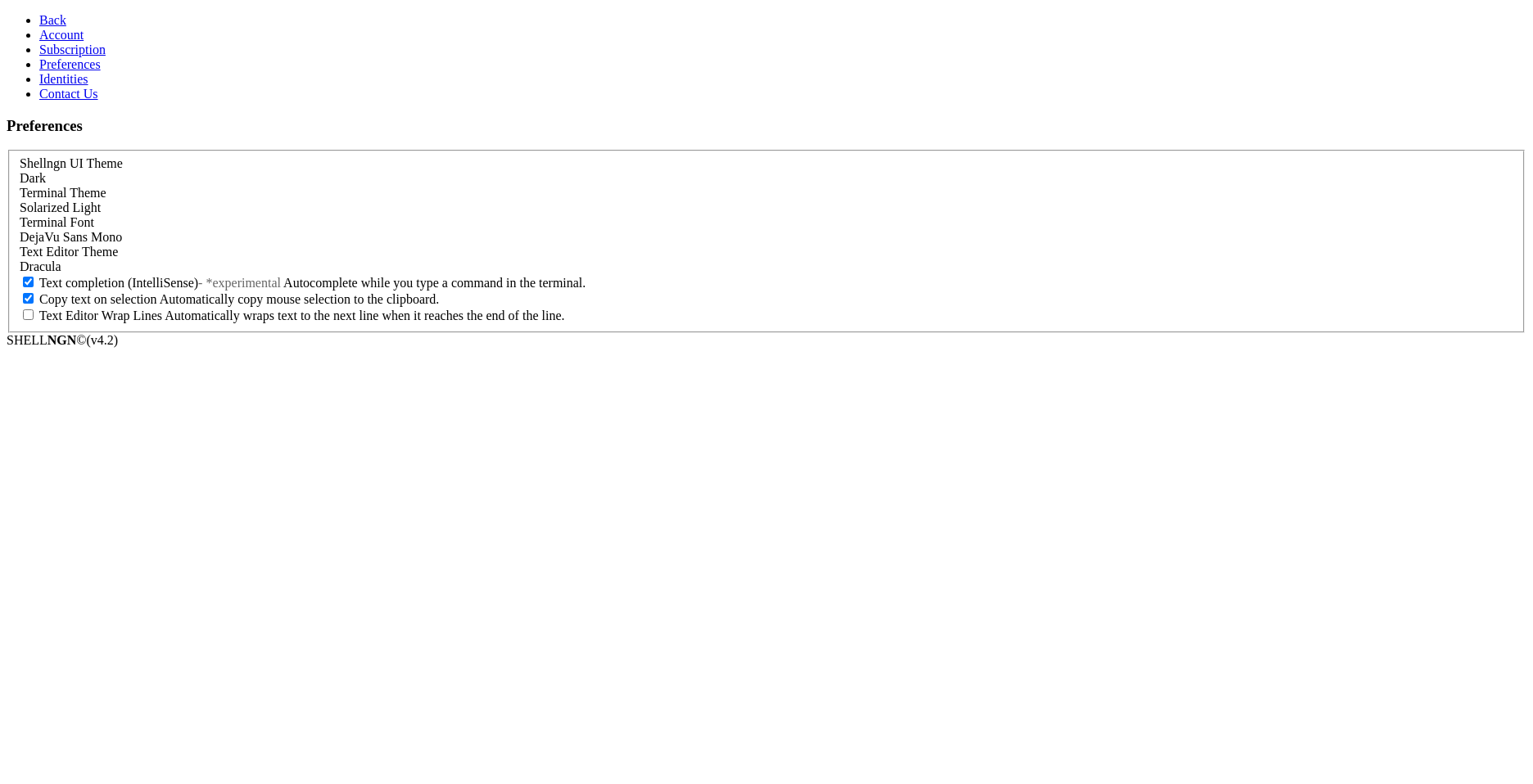
click at [40, 13] on span "Back" at bounding box center [53, 20] width 27 height 14
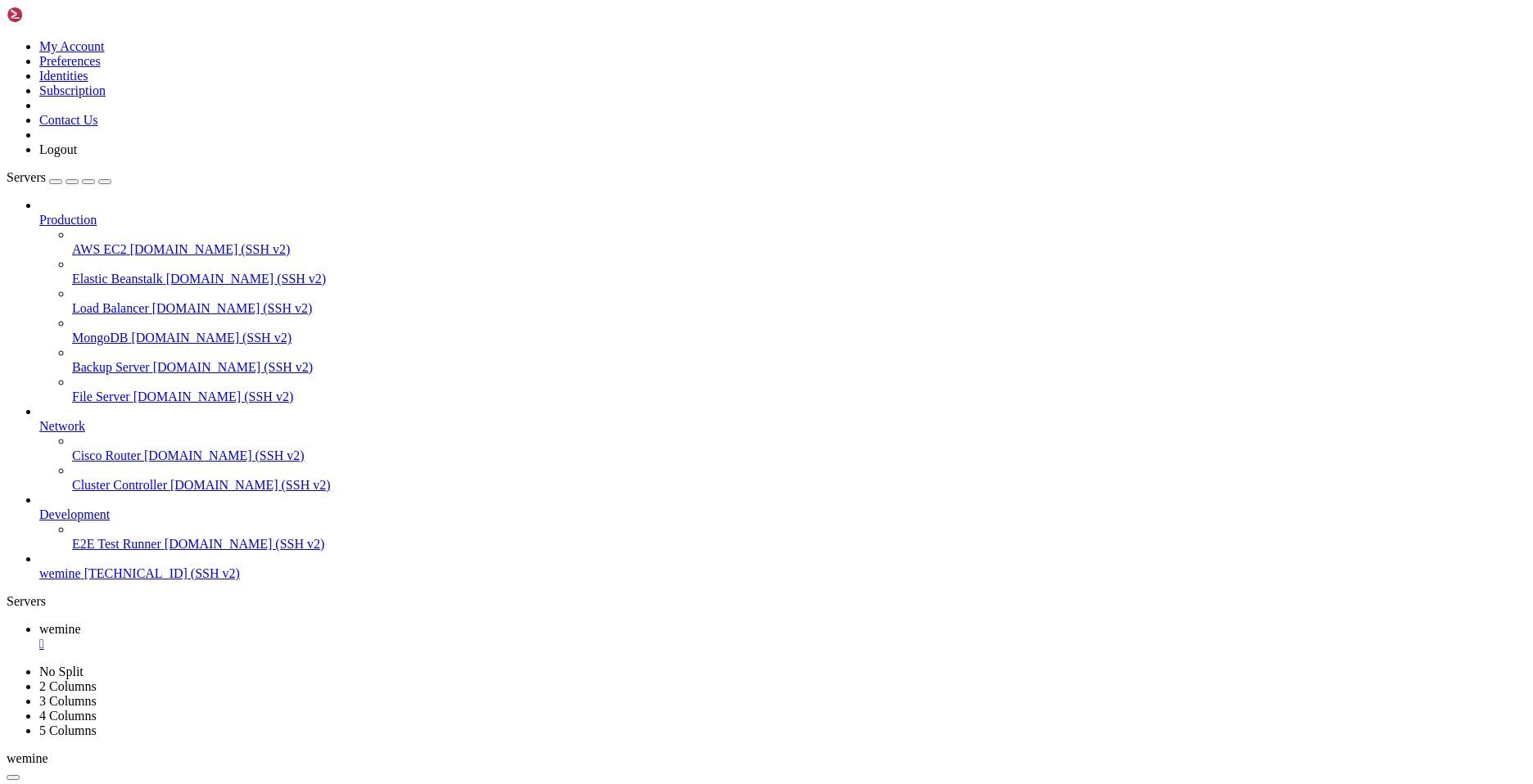
click at [7, 39] on link at bounding box center [7, 39] width 0 height 0
click at [101, 68] on link "Preferences" at bounding box center [70, 60] width 61 height 14
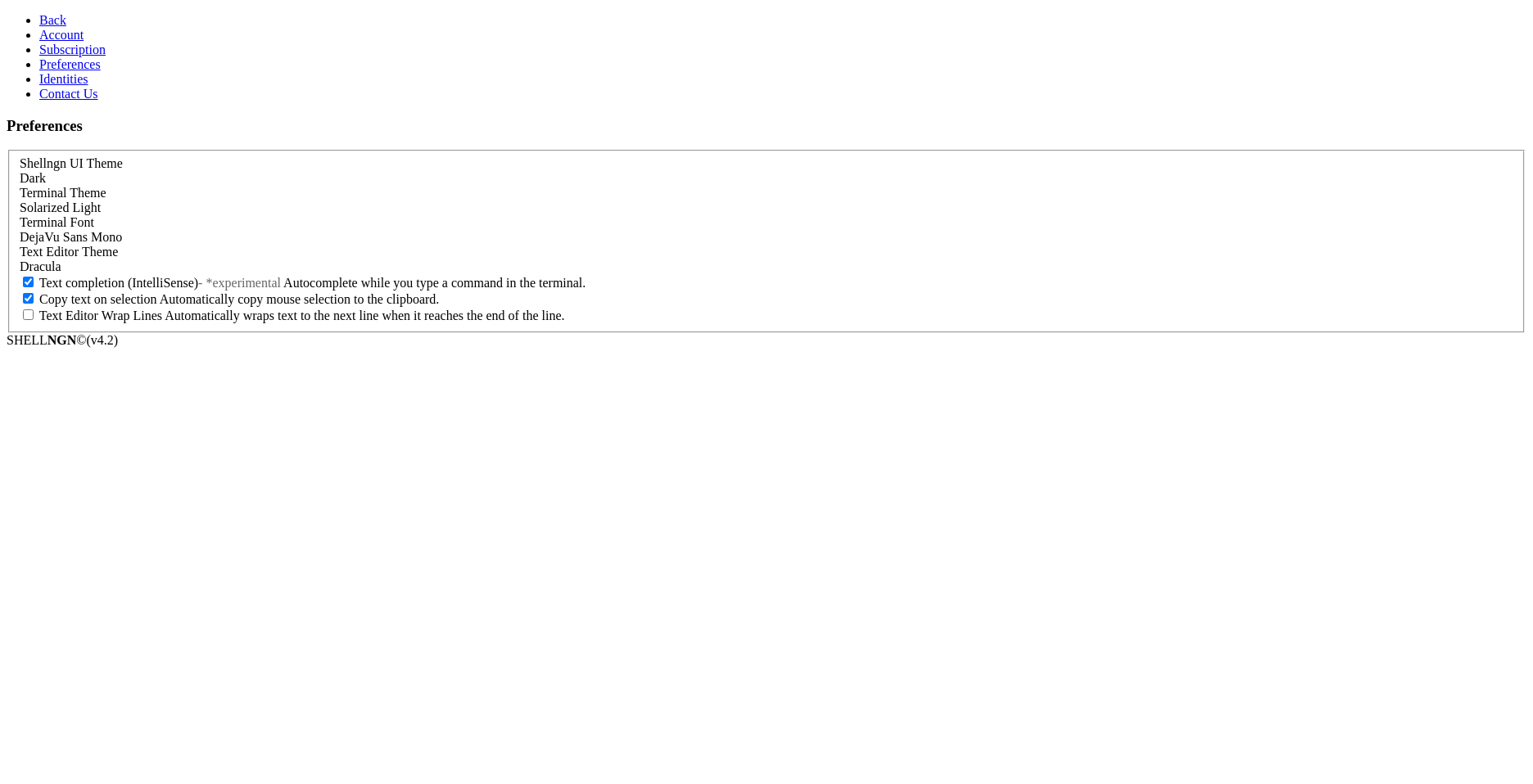
click at [101, 200] on span "Solarized Light" at bounding box center [60, 207] width 81 height 14
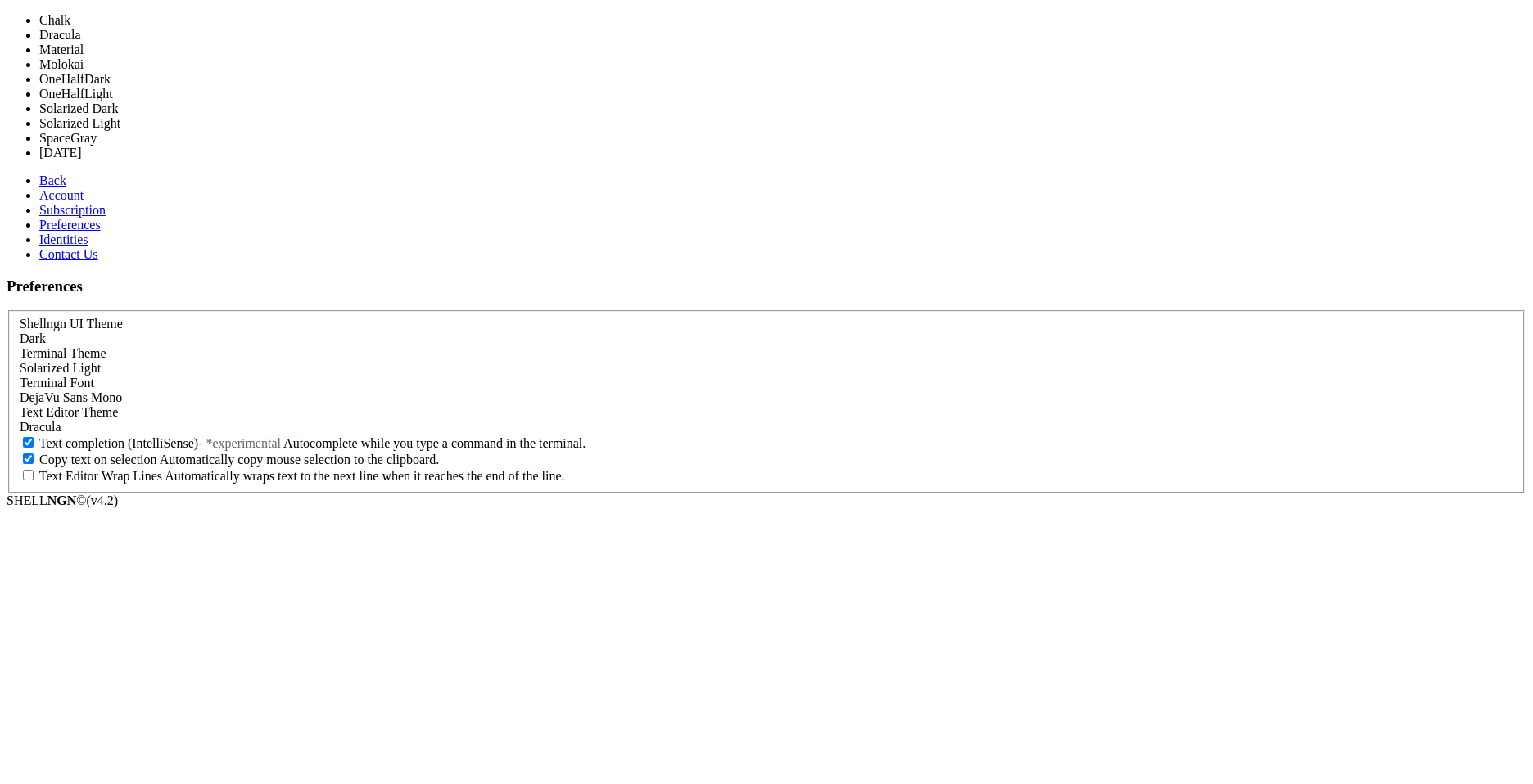
scroll to position [23, 0]
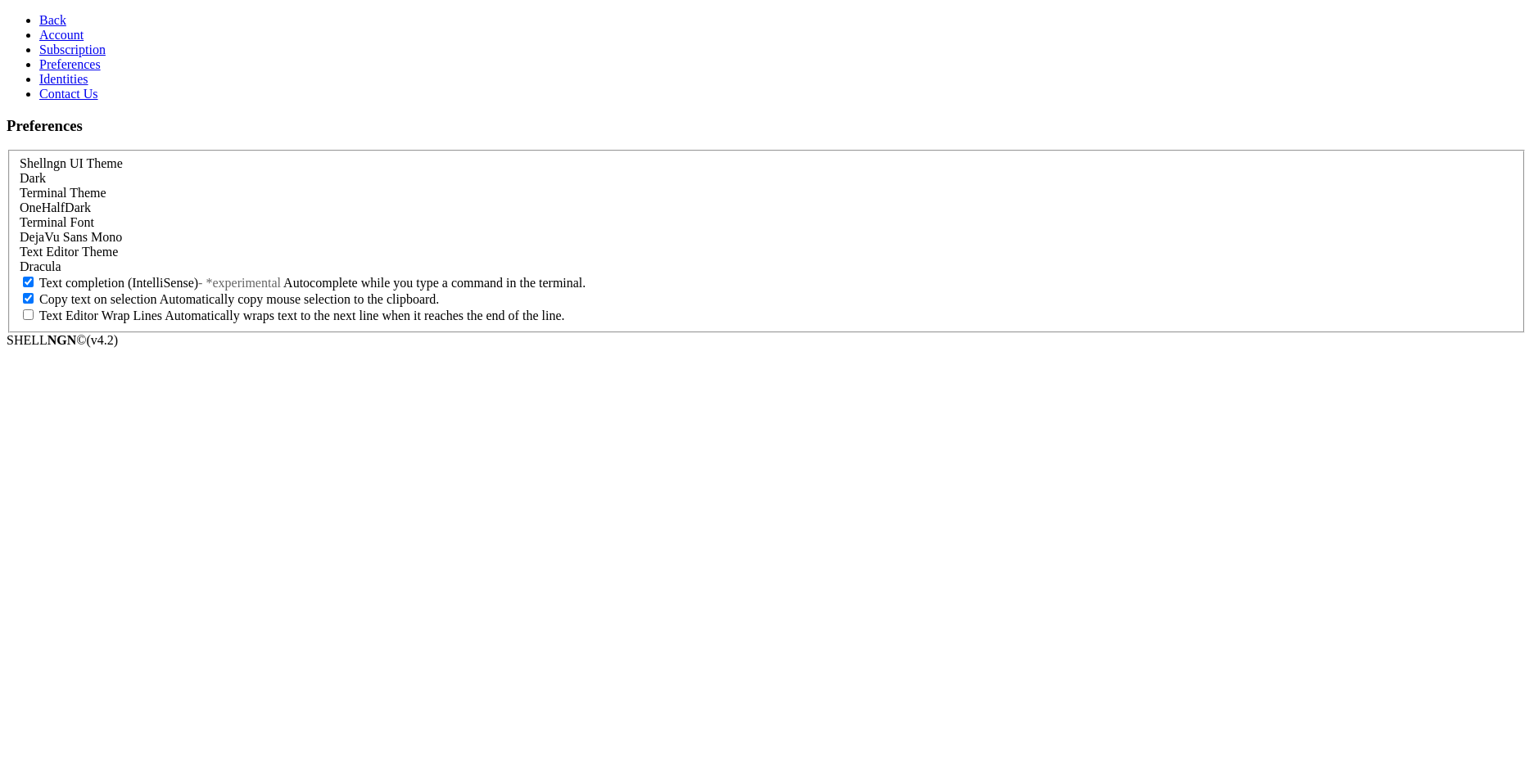
click at [44, 22] on span "Back" at bounding box center [53, 20] width 27 height 14
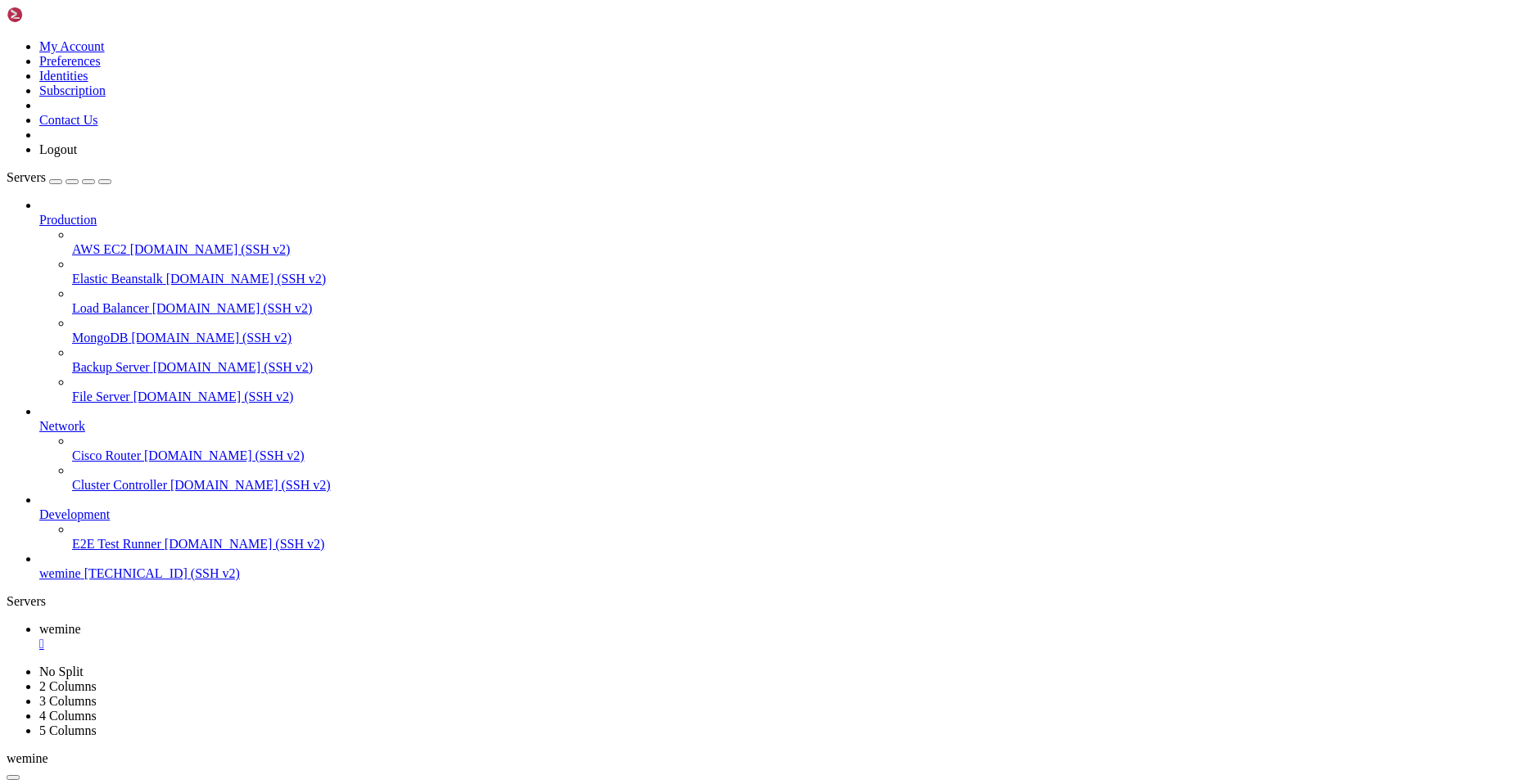
click at [7, 39] on icon at bounding box center [7, 39] width 0 height 0
click at [101, 68] on link "Preferences" at bounding box center [70, 60] width 61 height 14
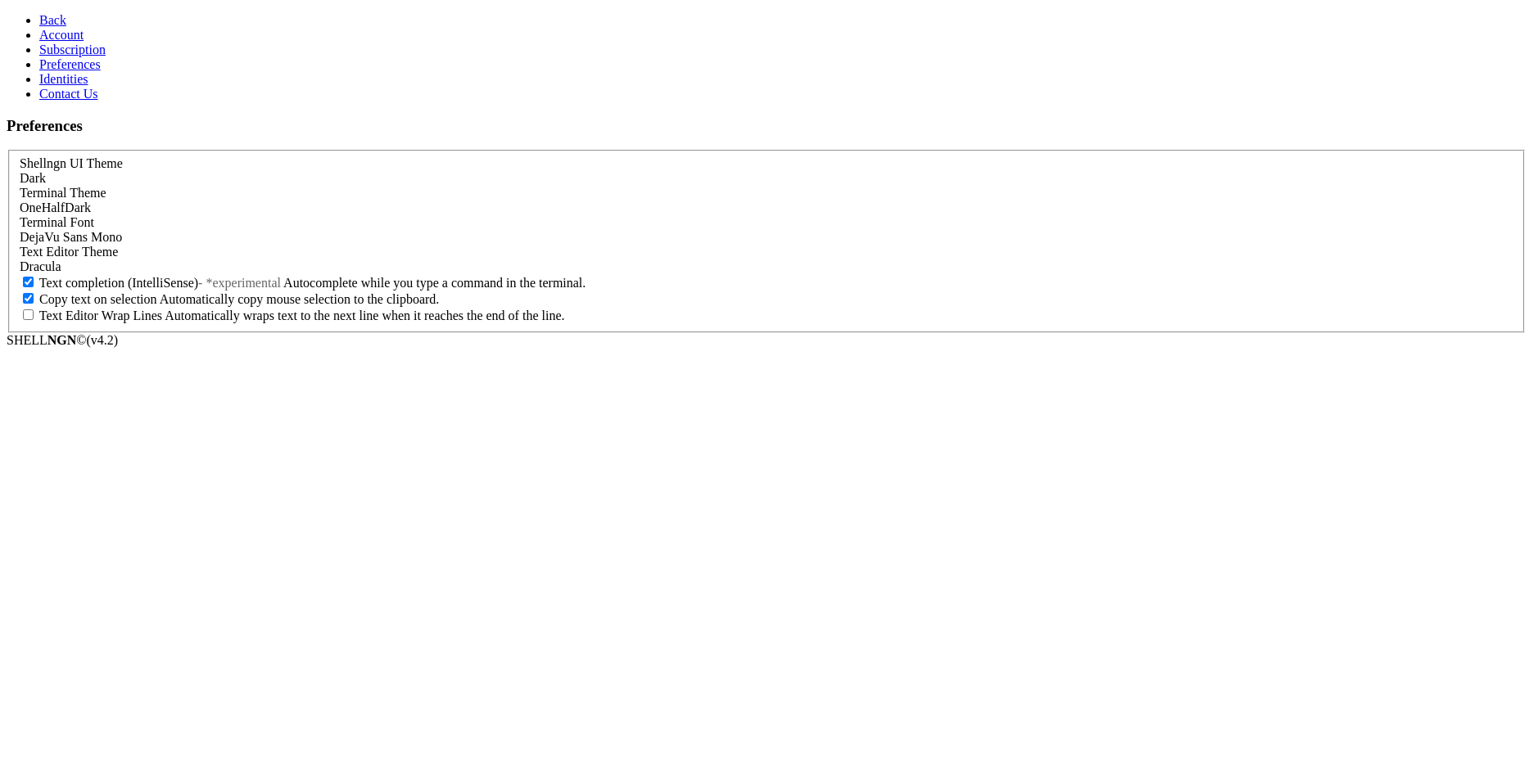
click at [304, 200] on div "OneHalfDark" at bounding box center [766, 208] width 1493 height 15
click at [61, 15] on link "Back" at bounding box center [53, 20] width 27 height 14
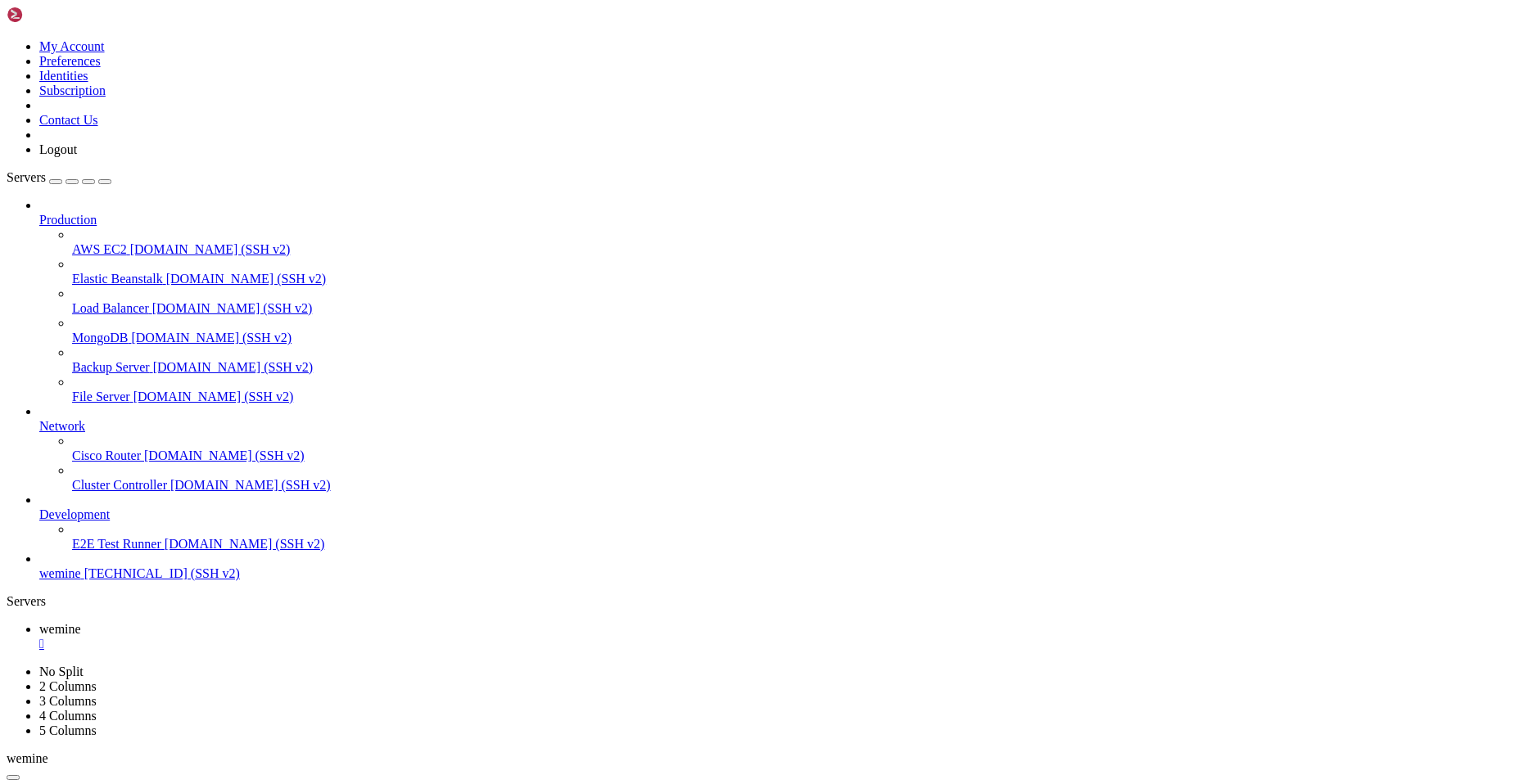
click at [7, 39] on icon at bounding box center [7, 39] width 0 height 0
drag, startPoint x: 166, startPoint y: 9, endPoint x: 177, endPoint y: 15, distance: 12.5
click at [167, 9] on div "My Account Preferences Identities Subscription Contact Us Logout" at bounding box center [766, 82] width 1520 height 150
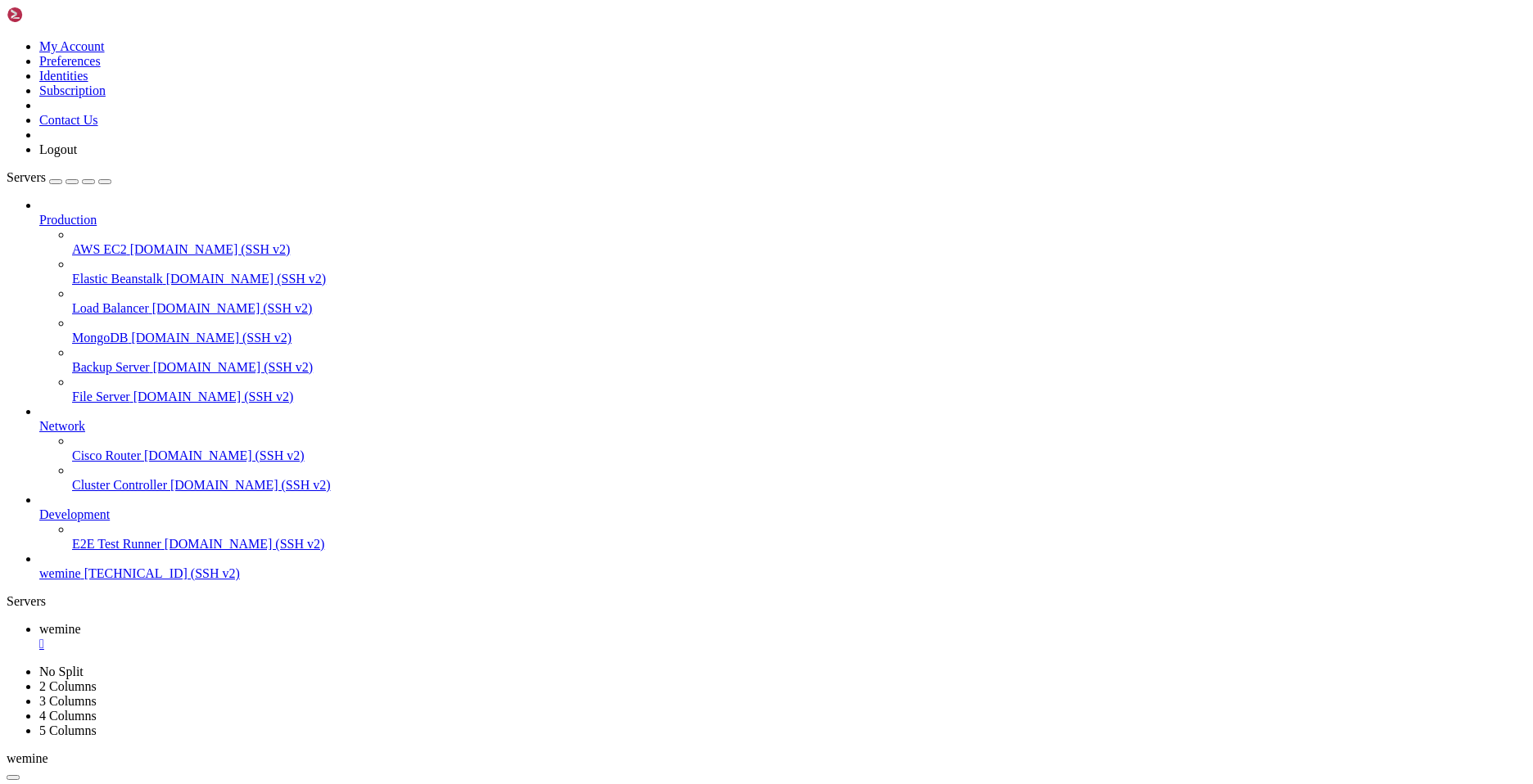
click at [40, 419] on icon at bounding box center [40, 419] width 0 height 0
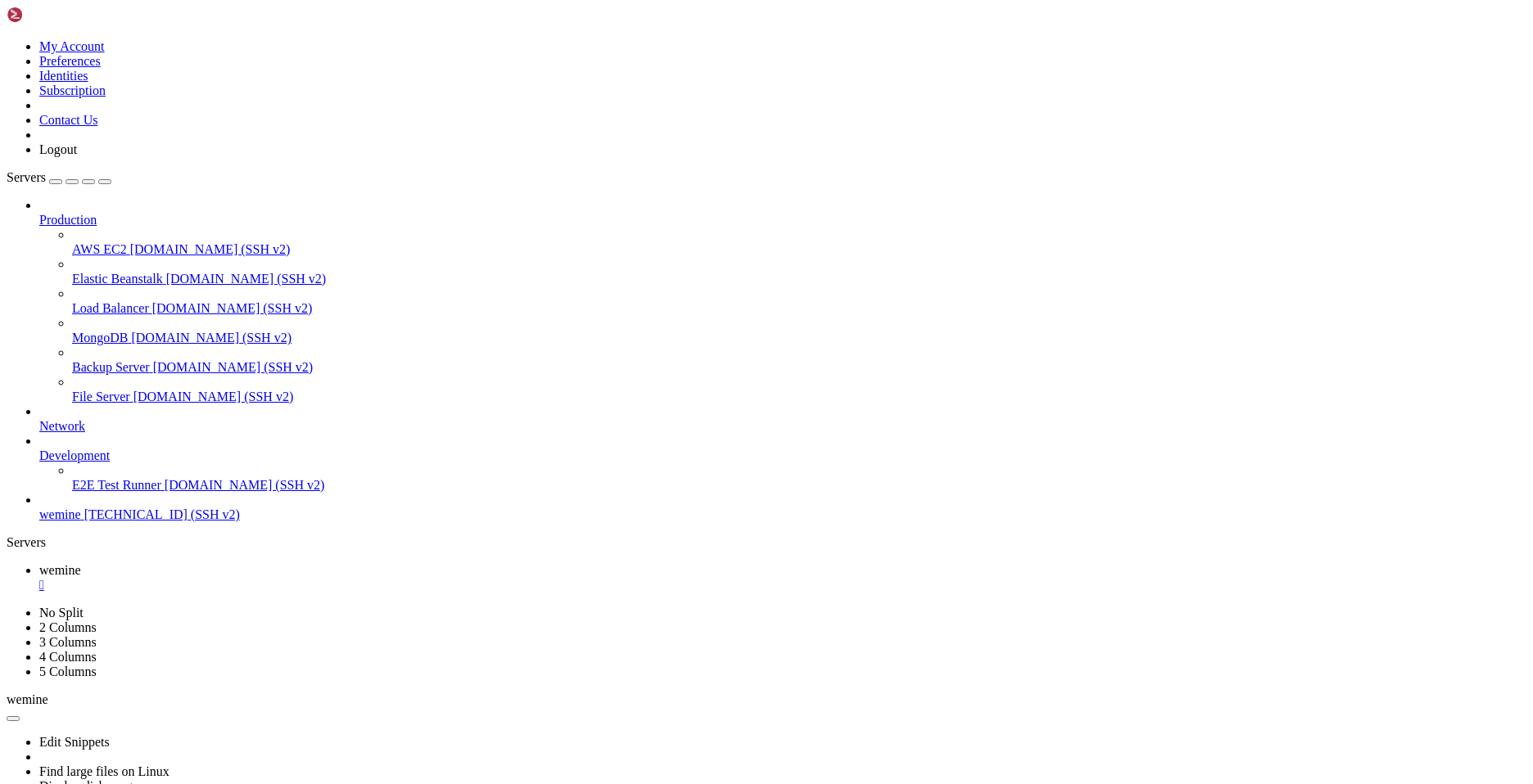
click at [40, 448] on icon at bounding box center [40, 448] width 0 height 0
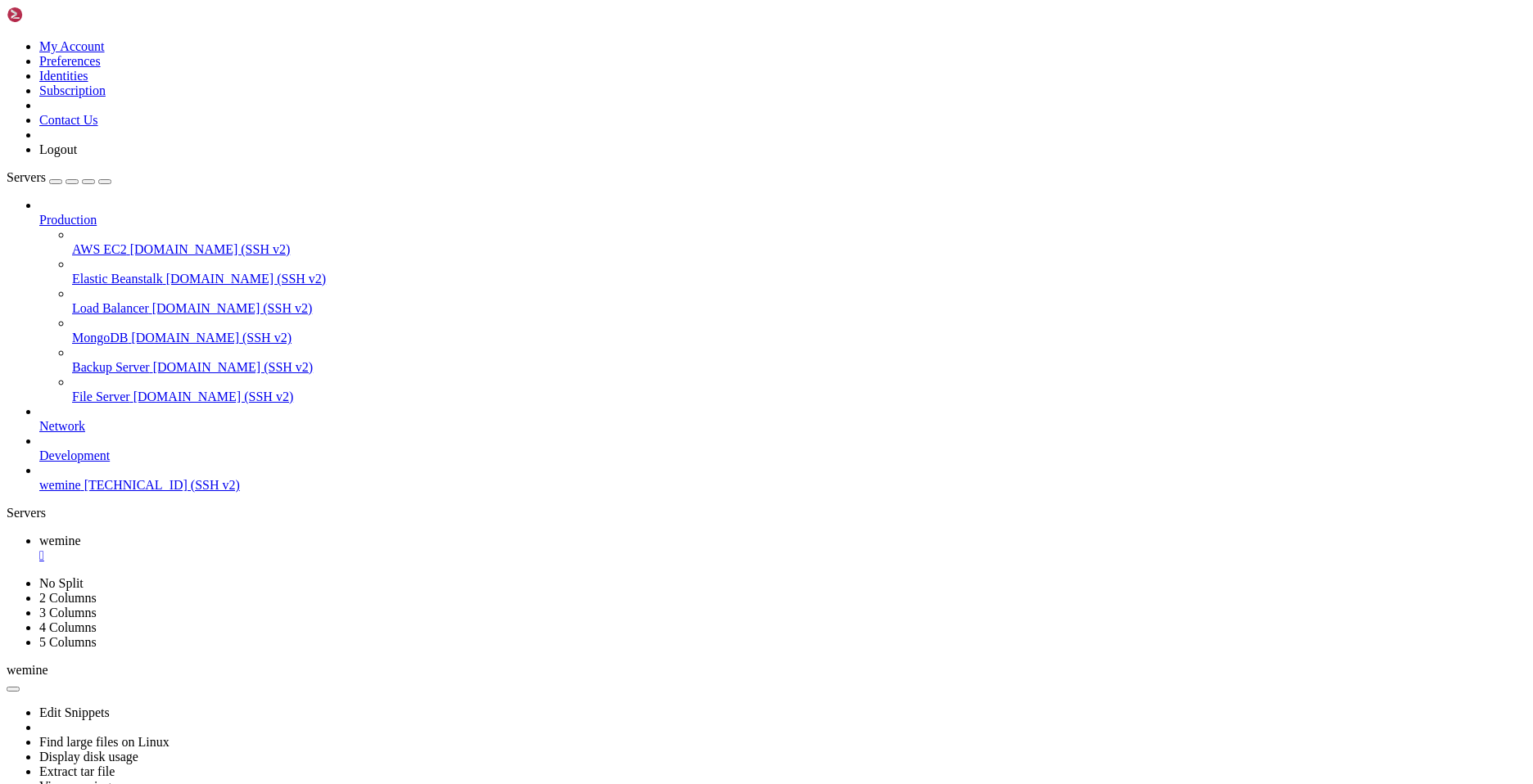
click at [40, 212] on icon at bounding box center [40, 212] width 0 height 0
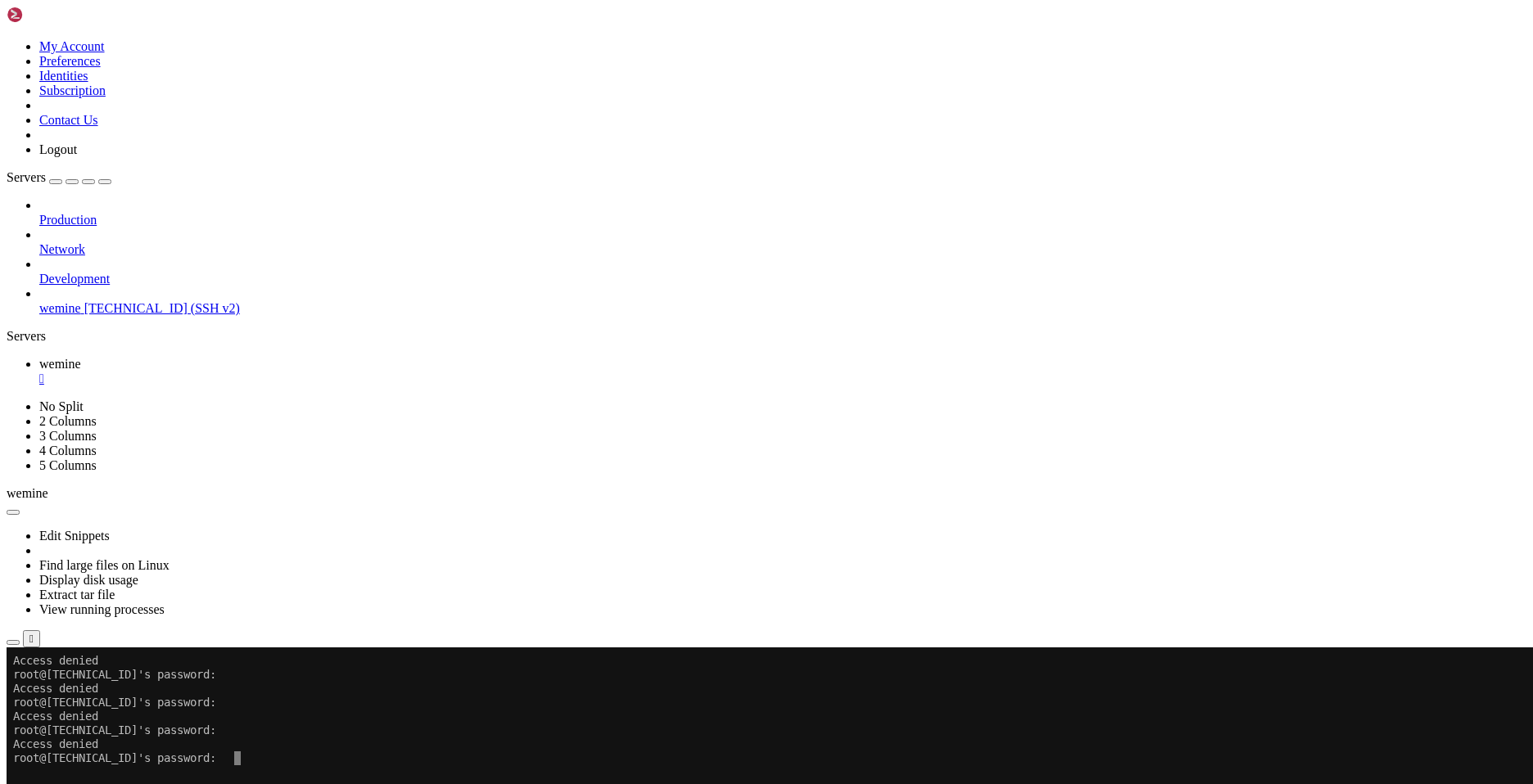
click at [72, 181] on div "button" at bounding box center [72, 181] width 0 height 0
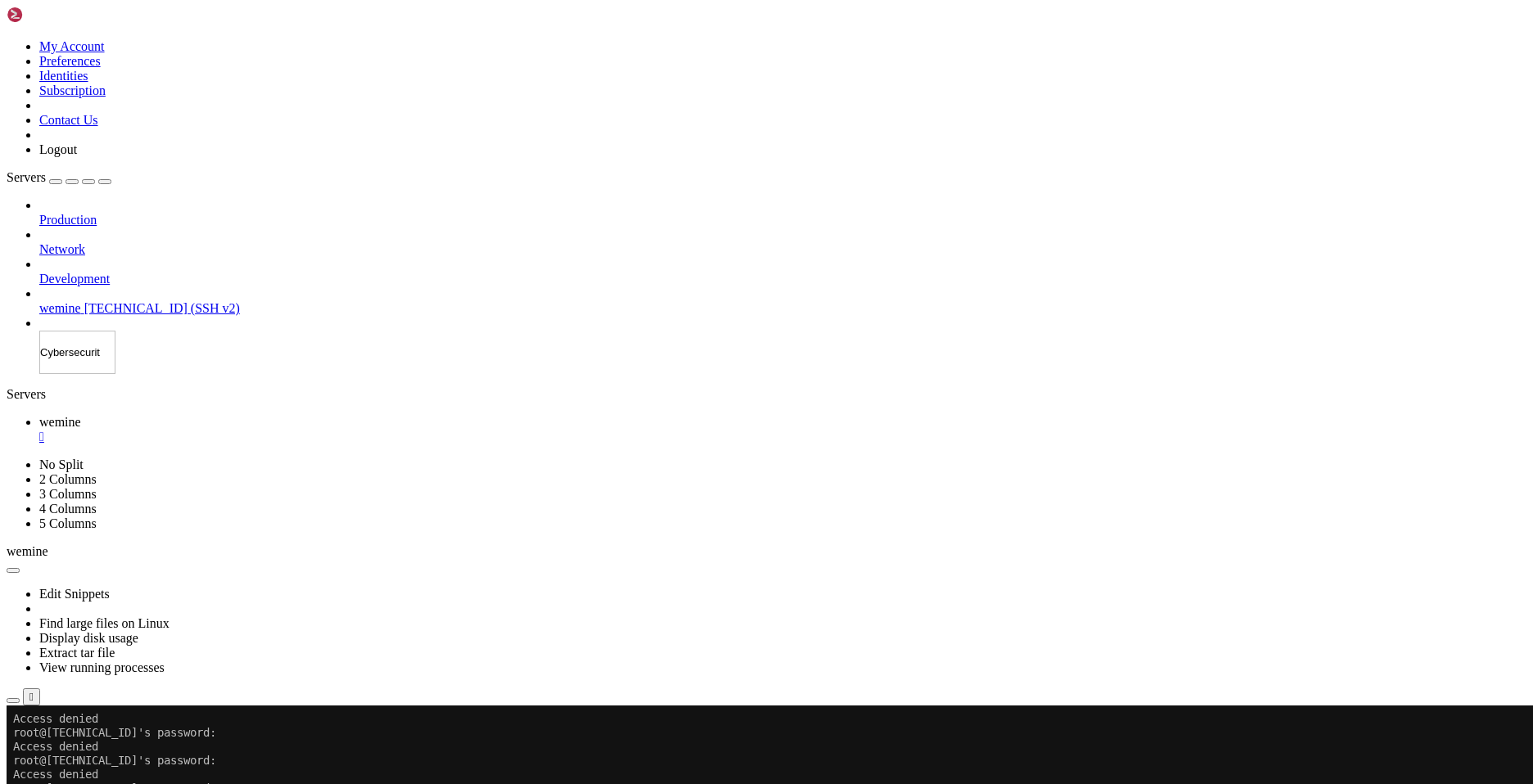
type input "Cybersecurity"
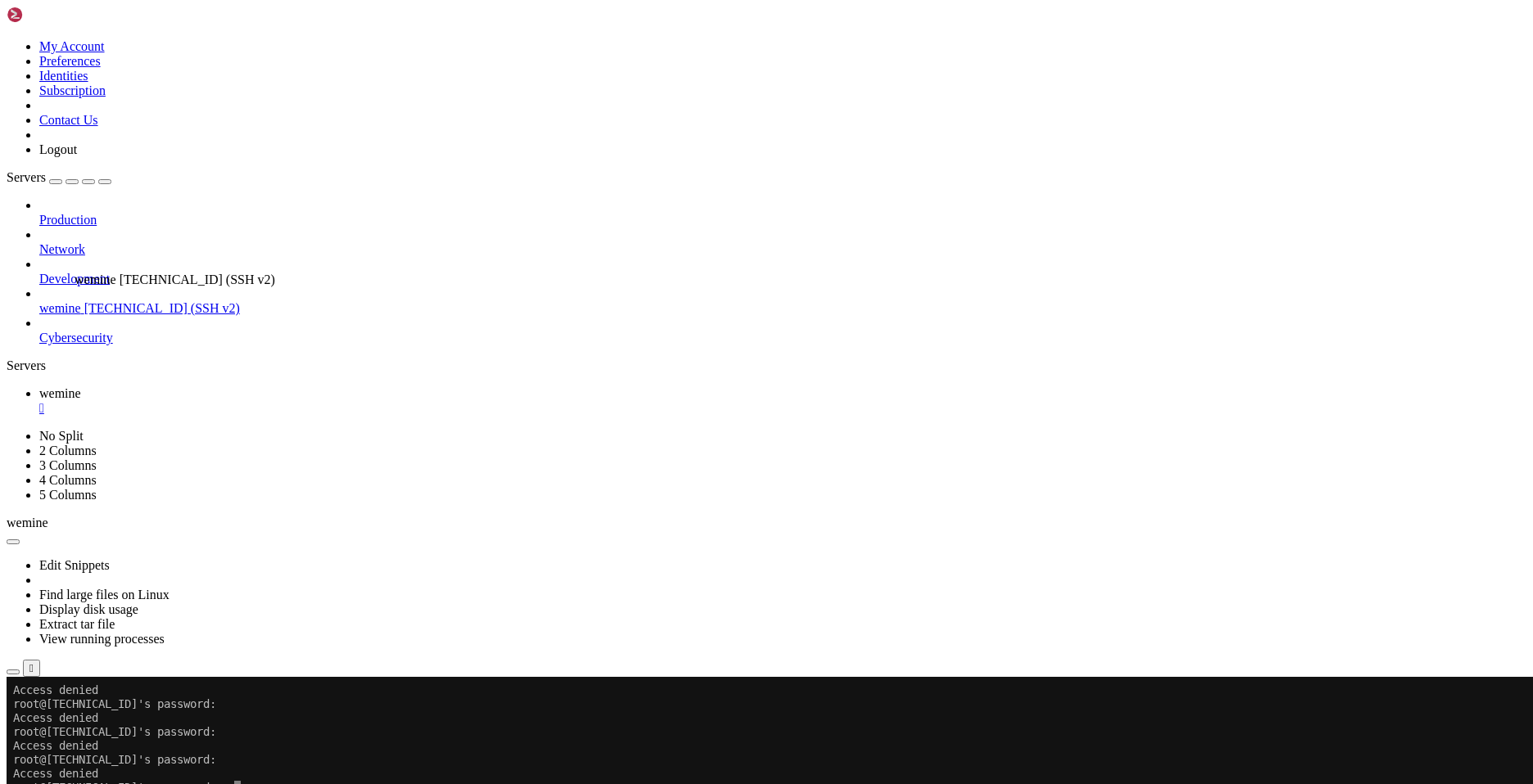
drag, startPoint x: 63, startPoint y: 215, endPoint x: 71, endPoint y: 265, distance: 50.6
click at [123, 345] on div "Production Network Development Cybersecurity wemine [TECHNICAL_ID] (SSH v2)" at bounding box center [766, 272] width 1520 height 148
click at [54, 345] on div "Production Network Development Cybersecurity wemine [TECHNICAL_ID] (SSH v2)" at bounding box center [766, 272] width 1520 height 148
drag, startPoint x: 15, startPoint y: 690, endPoint x: 235, endPoint y: 791, distance: 242.1
